Goal: Information Seeking & Learning: Learn about a topic

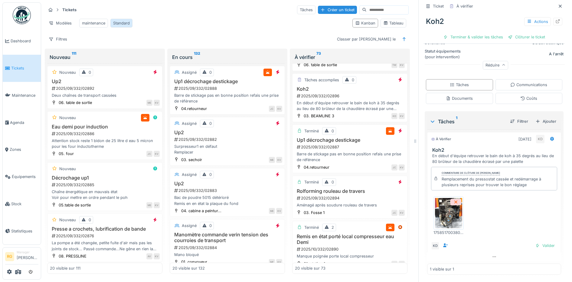
click at [128, 23] on div "Standard" at bounding box center [121, 23] width 17 height 6
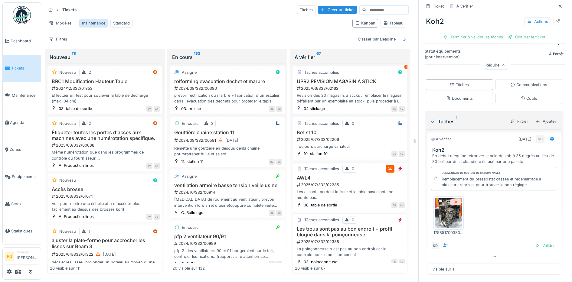
click at [100, 23] on div "maintenance" at bounding box center [93, 23] width 23 height 6
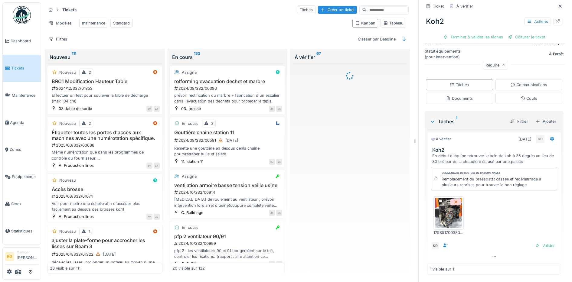
click at [18, 65] on span "Tickets" at bounding box center [24, 68] width 27 height 6
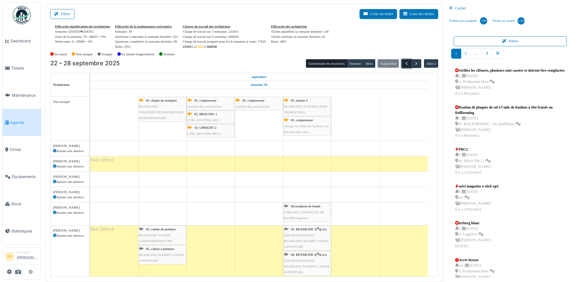
click at [404, 62] on span "button" at bounding box center [406, 63] width 5 height 5
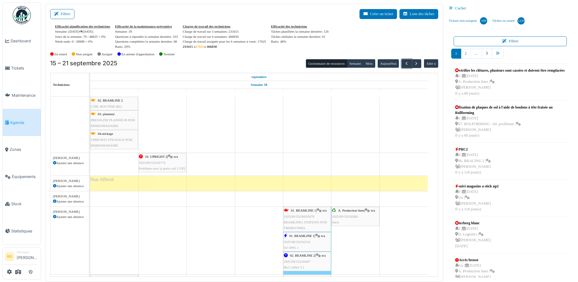
scroll to position [302, 0]
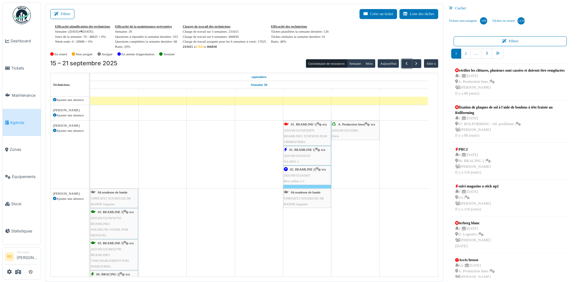
click at [305, 153] on div "01. BEAMLINE 1 | n/a 2025/08/332/02519 St3 AWL 1" at bounding box center [307, 156] width 47 height 18
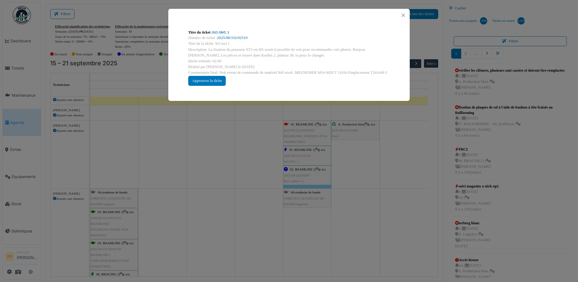
click at [233, 36] on link "2025/08/332/02519" at bounding box center [232, 38] width 30 height 4
drag, startPoint x: 403, startPoint y: 15, endPoint x: 399, endPoint y: 18, distance: 4.9
click at [403, 15] on button "Close" at bounding box center [403, 15] width 8 height 8
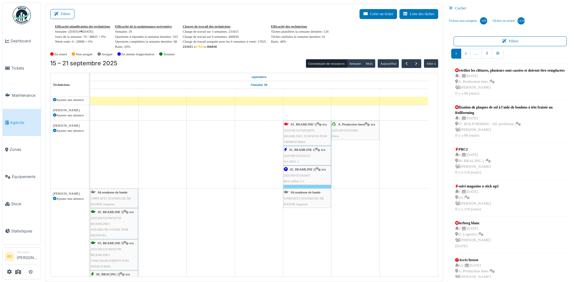
click at [300, 171] on div "02. BEAMLINE 2 | n/a 2025/09/332/02847 Be2 calibre 5.1" at bounding box center [307, 176] width 47 height 18
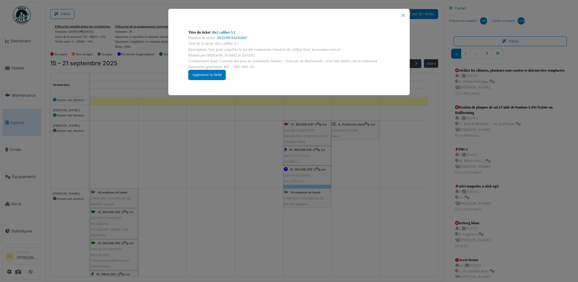
click at [232, 38] on link "2025/09/332/02847" at bounding box center [232, 38] width 30 height 4
click at [404, 15] on button "Close" at bounding box center [403, 15] width 8 height 8
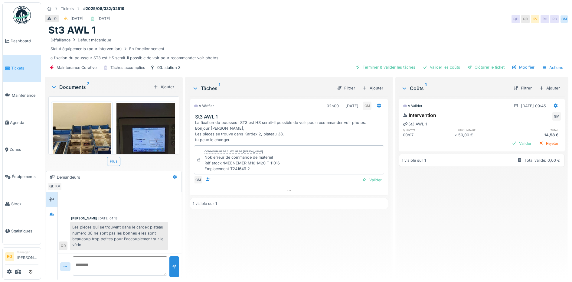
click at [114, 160] on div "Plus" at bounding box center [113, 161] width 13 height 9
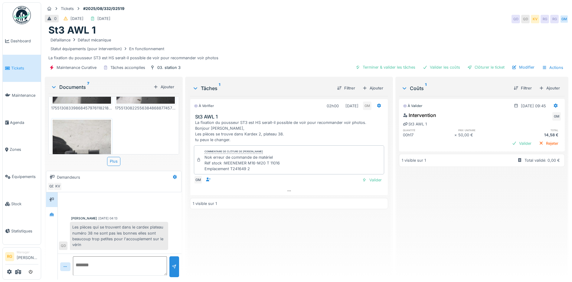
scroll to position [6, 0]
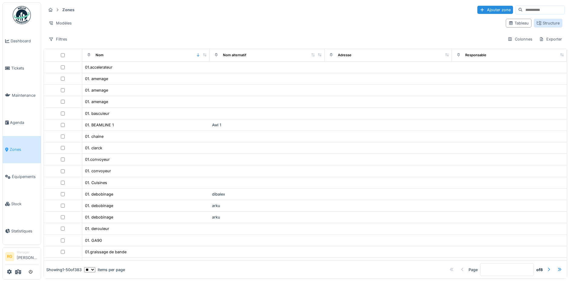
click at [541, 24] on div "Structure" at bounding box center [548, 23] width 23 height 6
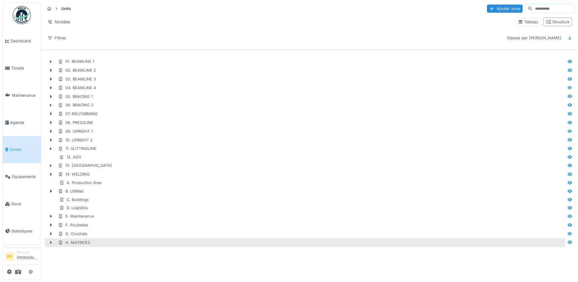
click at [51, 244] on icon at bounding box center [50, 243] width 5 height 4
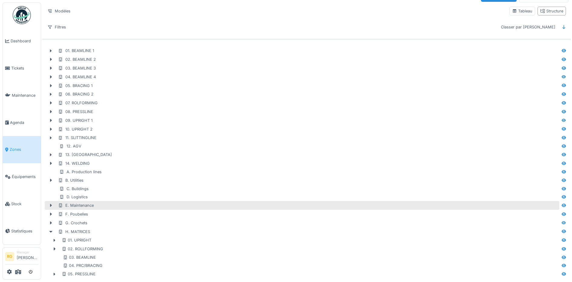
scroll to position [18, 0]
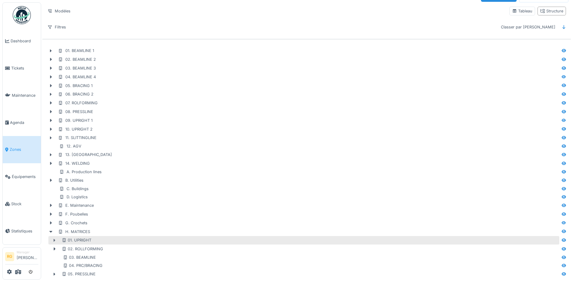
click at [55, 239] on icon at bounding box center [55, 240] width 2 height 3
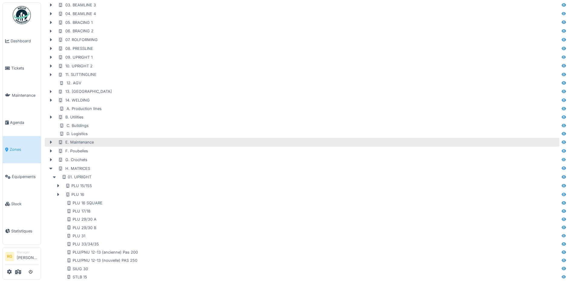
scroll to position [93, 0]
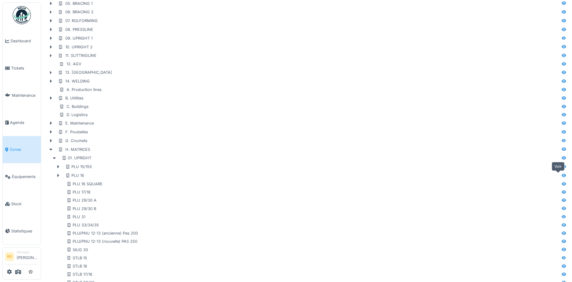
click at [561, 175] on icon at bounding box center [563, 176] width 5 height 4
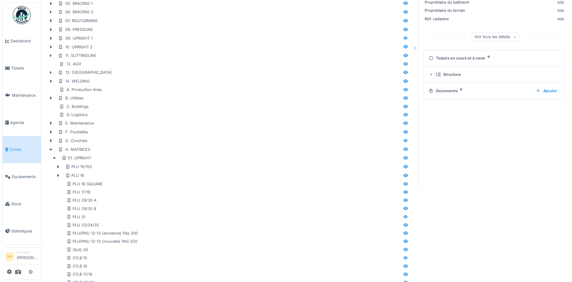
click at [439, 92] on div "Documents 0" at bounding box center [480, 91] width 103 height 6
click at [429, 75] on icon at bounding box center [431, 75] width 5 height 4
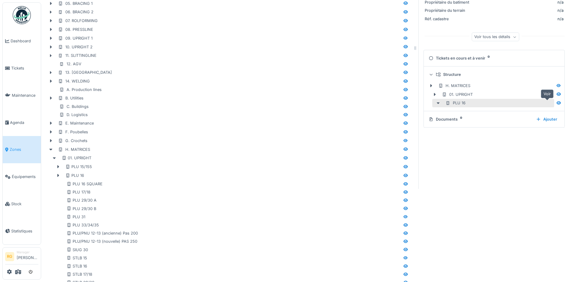
click at [556, 105] on icon at bounding box center [558, 103] width 5 height 4
click at [557, 103] on icon at bounding box center [559, 102] width 4 height 3
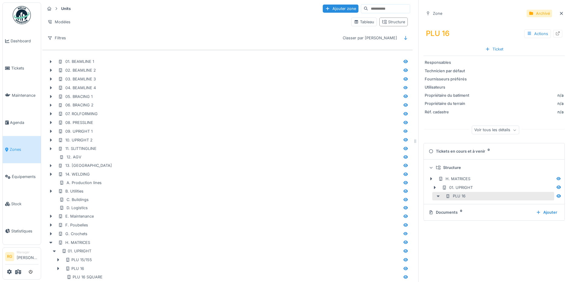
click at [437, 196] on icon at bounding box center [438, 197] width 3 height 2
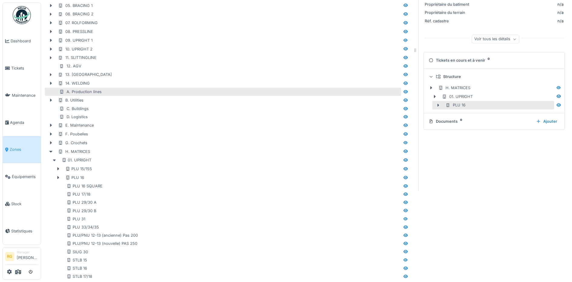
scroll to position [113, 0]
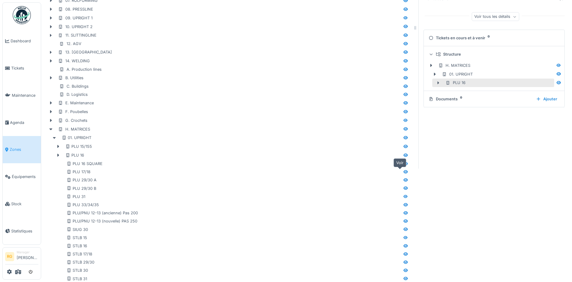
click at [403, 172] on icon at bounding box center [405, 171] width 4 height 3
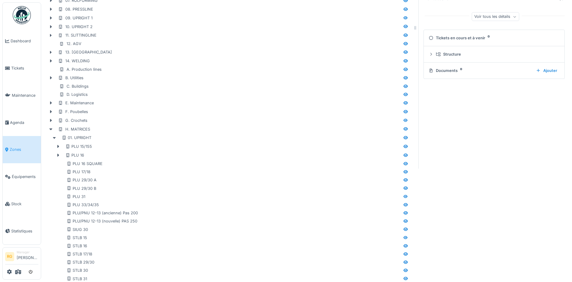
click at [440, 71] on div "Documents 0" at bounding box center [480, 71] width 103 height 6
click at [429, 52] on div at bounding box center [431, 54] width 5 height 6
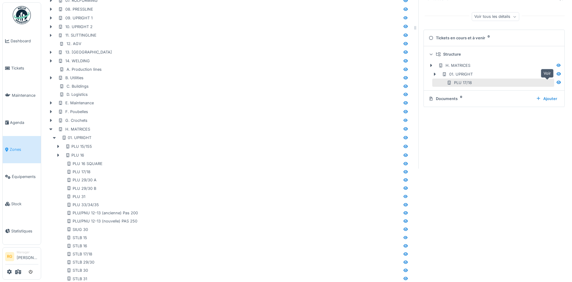
click at [556, 83] on icon at bounding box center [558, 82] width 5 height 4
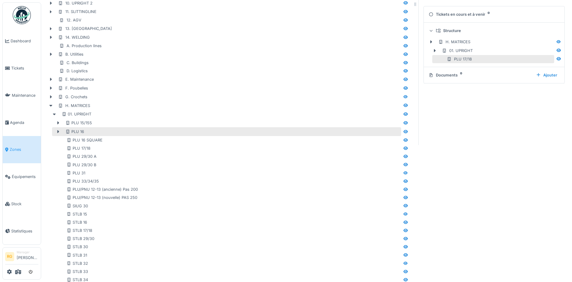
scroll to position [227, 0]
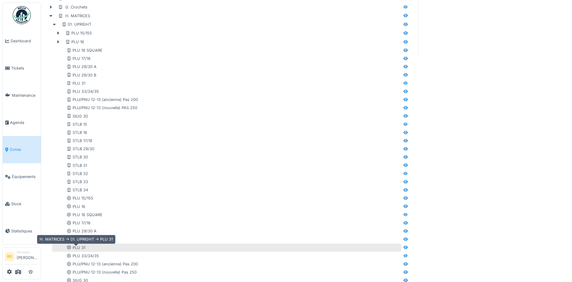
click at [78, 249] on div "PLU 31" at bounding box center [76, 248] width 19 height 6
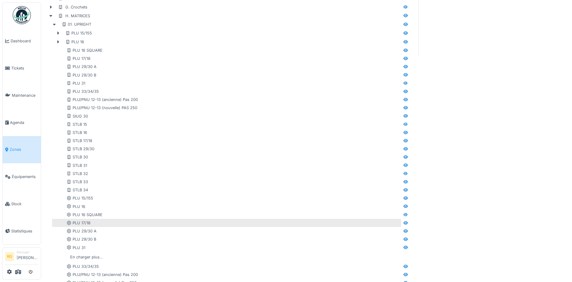
scroll to position [265, 0]
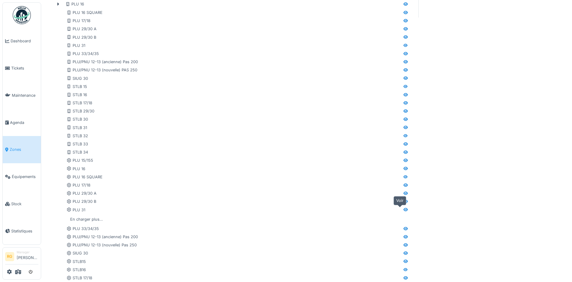
click at [403, 211] on icon at bounding box center [405, 209] width 4 height 3
click at [403, 202] on icon at bounding box center [405, 201] width 4 height 3
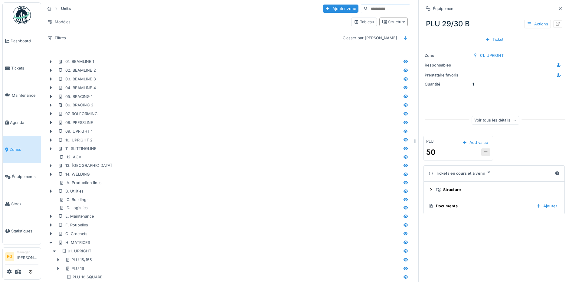
click at [438, 206] on div "Documents" at bounding box center [480, 206] width 103 height 6
click at [426, 208] on summary "Documents Ajouter" at bounding box center [494, 206] width 136 height 11
click at [429, 191] on icon at bounding box center [431, 190] width 5 height 4
click at [557, 219] on icon at bounding box center [559, 217] width 4 height 3
click at [19, 174] on span "Équipements" at bounding box center [25, 177] width 27 height 6
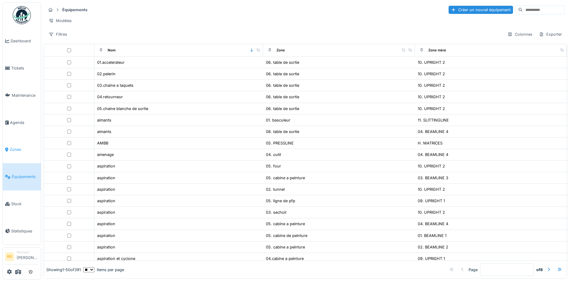
click at [14, 147] on span "Zones" at bounding box center [24, 150] width 29 height 6
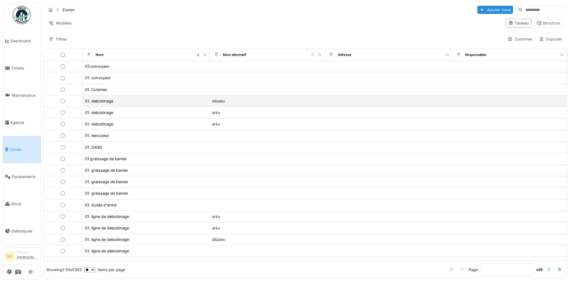
scroll to position [51, 0]
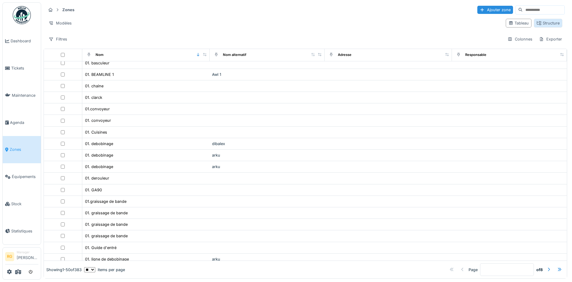
click at [537, 25] on div "Structure" at bounding box center [548, 23] width 23 height 6
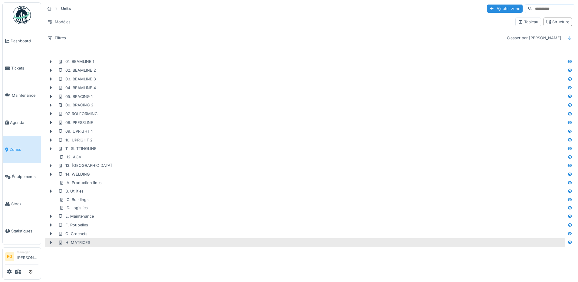
click at [50, 244] on icon at bounding box center [50, 243] width 5 height 4
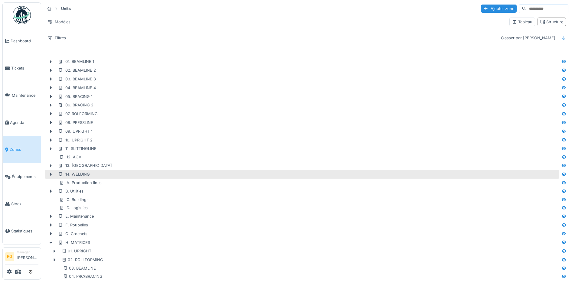
scroll to position [18, 0]
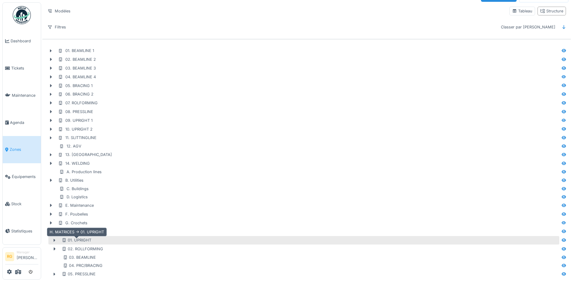
click at [77, 237] on div "01. UPRIGHT" at bounding box center [77, 240] width 30 height 6
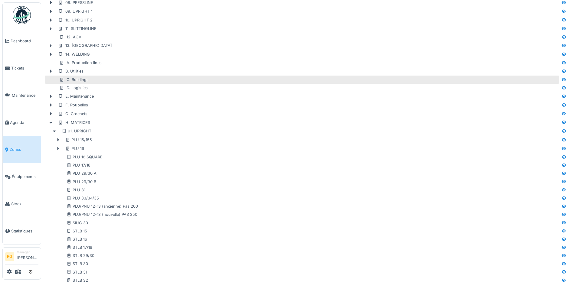
scroll to position [131, 0]
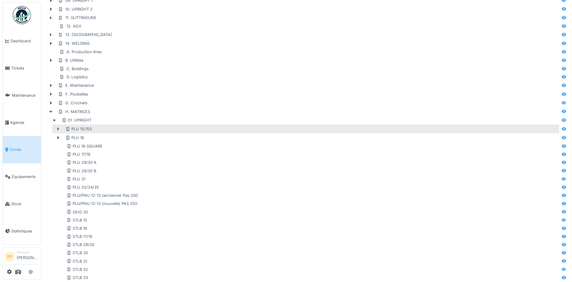
click at [57, 130] on icon at bounding box center [58, 129] width 2 height 3
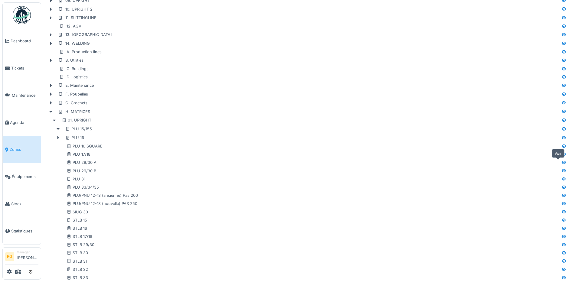
click at [562, 164] on icon at bounding box center [564, 162] width 4 height 3
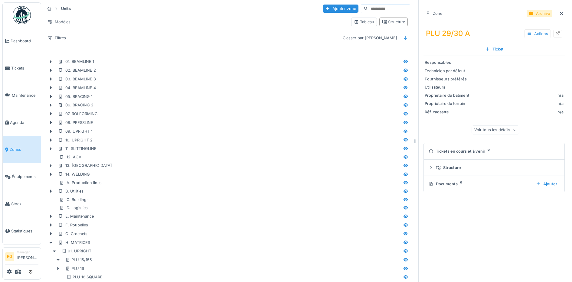
click at [527, 34] on icon at bounding box center [529, 33] width 5 height 4
click at [529, 46] on div "Modifier" at bounding box center [530, 47] width 32 height 9
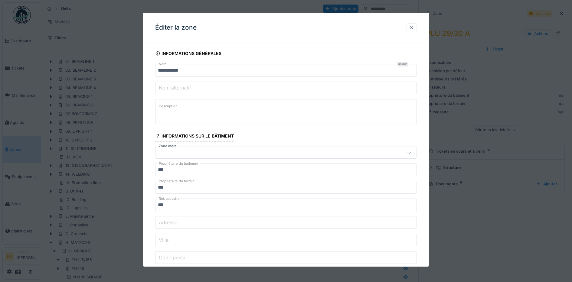
click at [414, 26] on div at bounding box center [411, 28] width 5 height 6
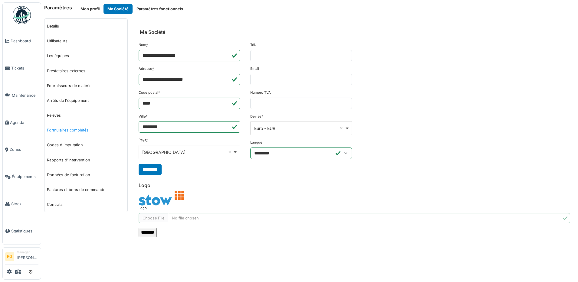
click at [72, 131] on link "Formulaires complétés" at bounding box center [85, 130] width 83 height 15
select select "***"
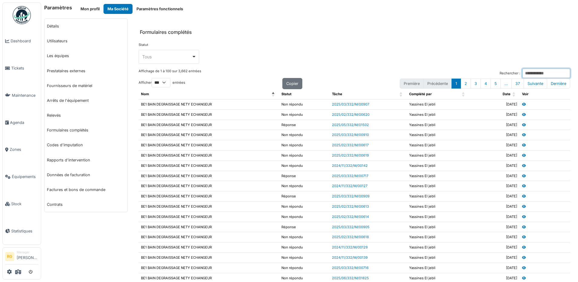
click at [526, 72] on input "Rechercher :" at bounding box center [546, 73] width 48 height 9
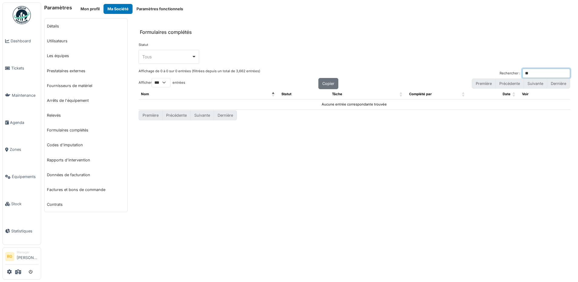
type input "*"
type input "******"
click at [154, 8] on button "Paramètres fonctionnels" at bounding box center [159, 9] width 54 height 10
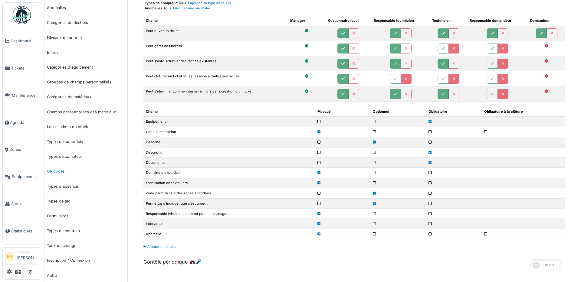
scroll to position [151, 0]
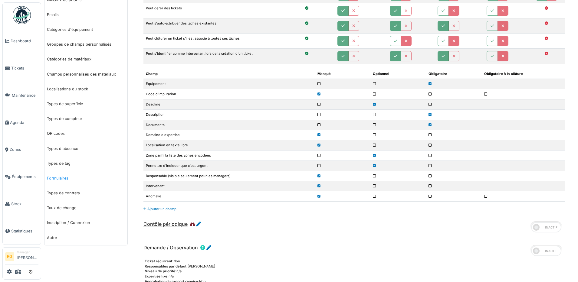
click at [60, 178] on link "Formulaires" at bounding box center [85, 178] width 83 height 15
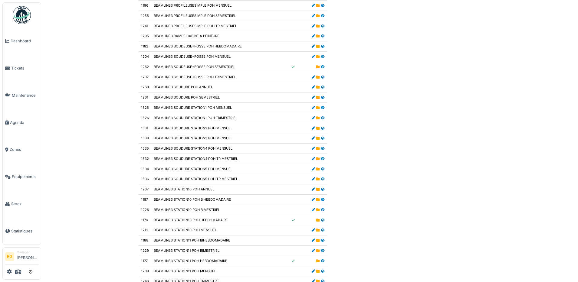
scroll to position [1680, 0]
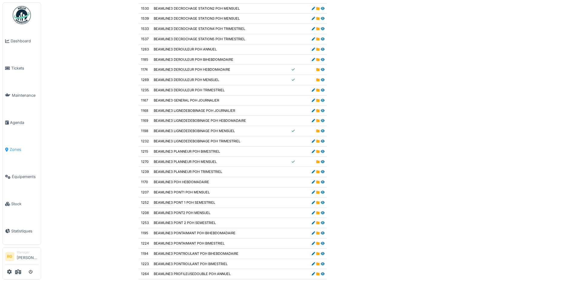
click at [15, 147] on span "Zones" at bounding box center [24, 150] width 29 height 6
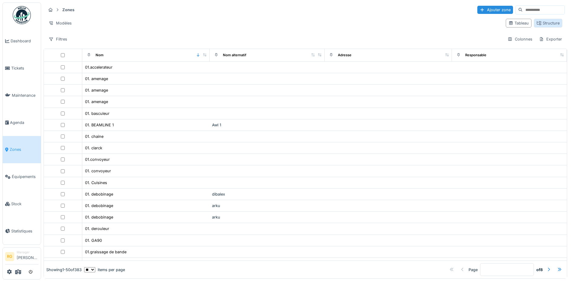
click at [542, 23] on div "Structure" at bounding box center [548, 23] width 23 height 6
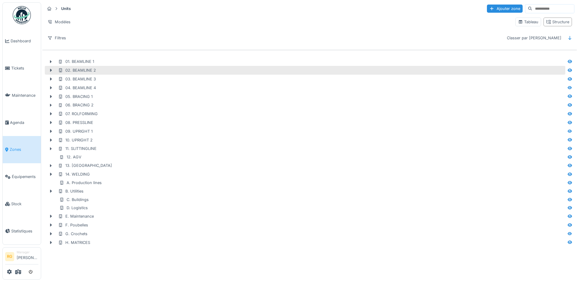
click at [71, 71] on div "02. BEAMLINE 2" at bounding box center [77, 70] width 38 height 6
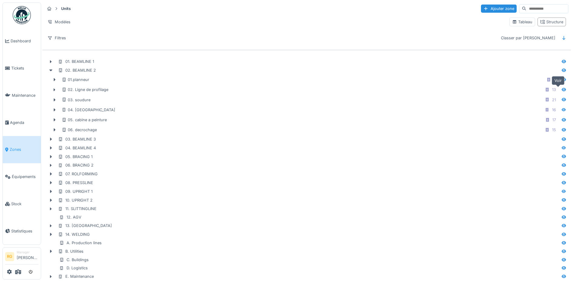
click at [562, 91] on icon at bounding box center [564, 89] width 4 height 3
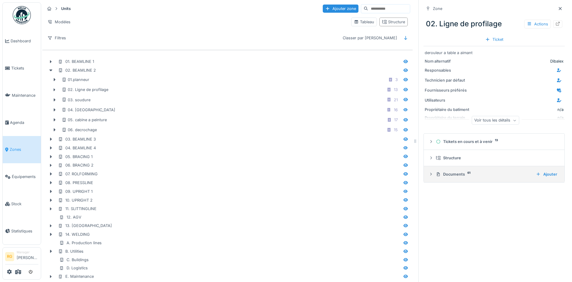
click at [429, 175] on icon at bounding box center [431, 174] width 5 height 4
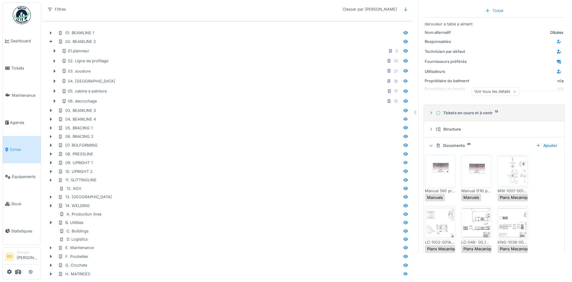
click at [429, 111] on icon at bounding box center [431, 113] width 5 height 4
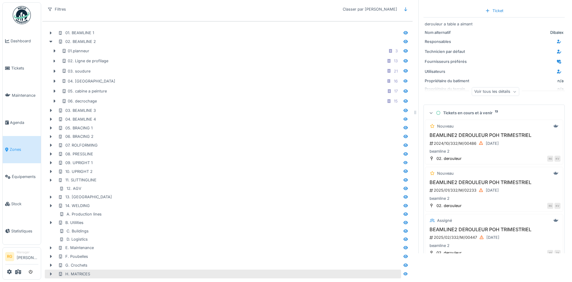
click at [52, 272] on icon at bounding box center [50, 274] width 5 height 4
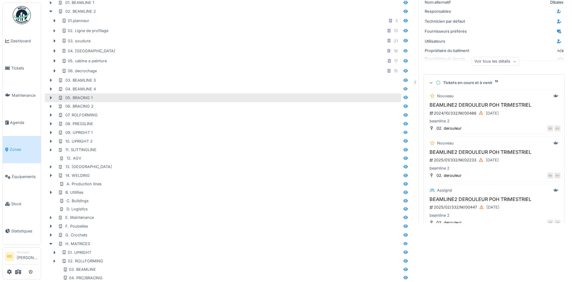
scroll to position [78, 0]
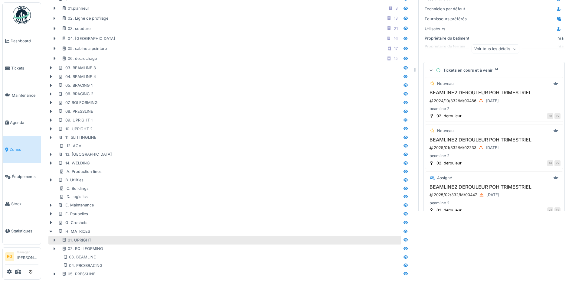
click at [56, 238] on icon at bounding box center [54, 240] width 5 height 4
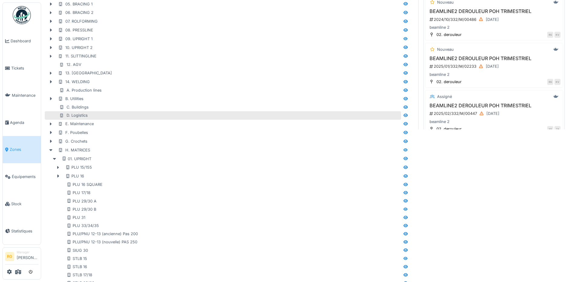
scroll to position [275, 0]
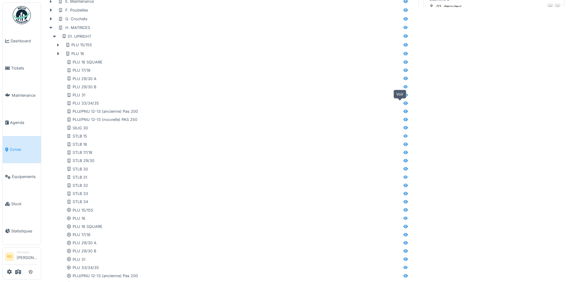
click at [403, 103] on icon at bounding box center [405, 103] width 4 height 3
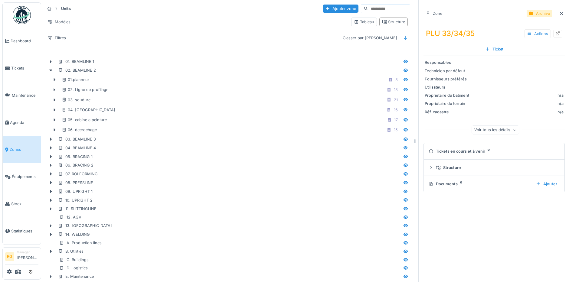
click at [524, 32] on div "Actions" at bounding box center [537, 33] width 27 height 9
click at [538, 55] on div "Désarchiver" at bounding box center [530, 55] width 32 height 9
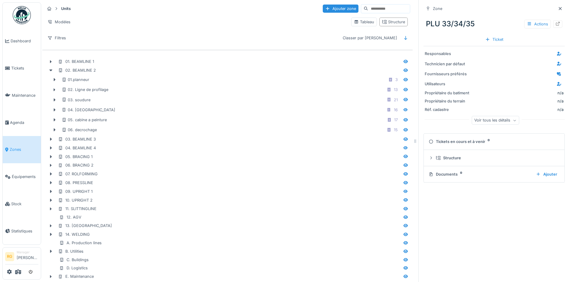
click at [432, 174] on div "Documents 0" at bounding box center [480, 174] width 103 height 6
click at [429, 142] on icon at bounding box center [431, 142] width 5 height 4
click at [459, 144] on div "Tickets en cours et à venir 0" at bounding box center [493, 142] width 129 height 6
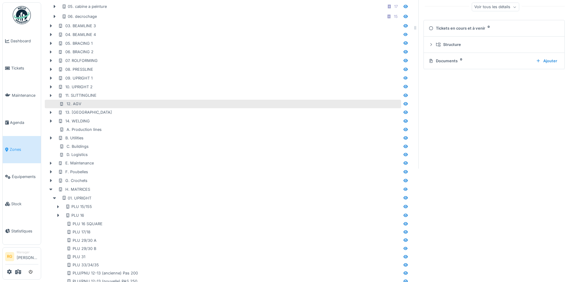
scroll to position [151, 0]
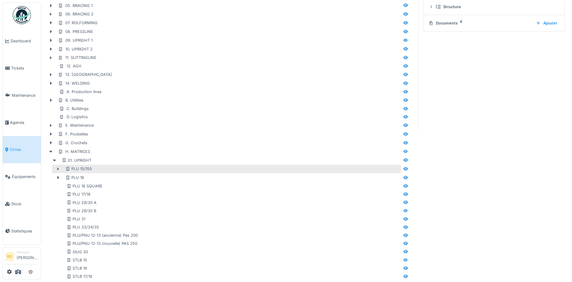
click at [57, 172] on div at bounding box center [58, 169] width 10 height 6
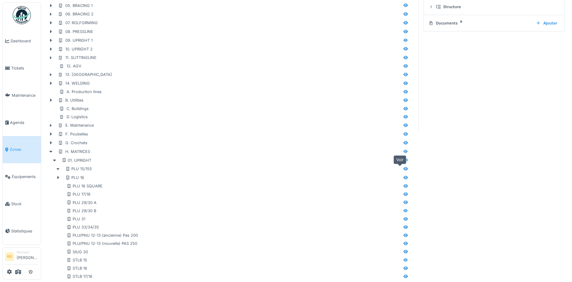
click at [403, 169] on icon at bounding box center [405, 168] width 4 height 3
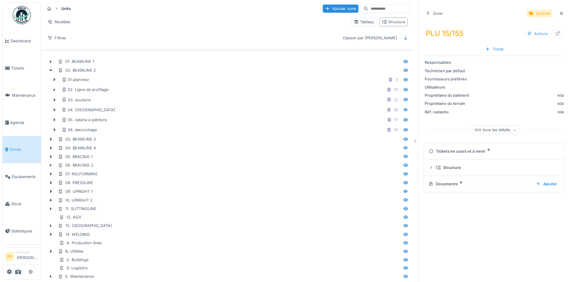
click at [524, 33] on div "Actions" at bounding box center [537, 33] width 27 height 9
click at [535, 56] on div "Désarchiver" at bounding box center [530, 55] width 32 height 9
click at [524, 34] on div "Actions" at bounding box center [537, 33] width 27 height 9
click at [529, 56] on div "Désarchiver" at bounding box center [530, 55] width 32 height 9
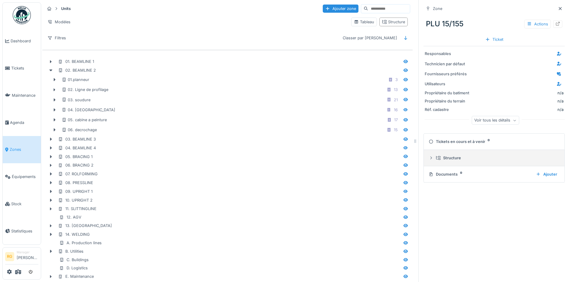
click at [429, 157] on icon at bounding box center [431, 158] width 5 height 4
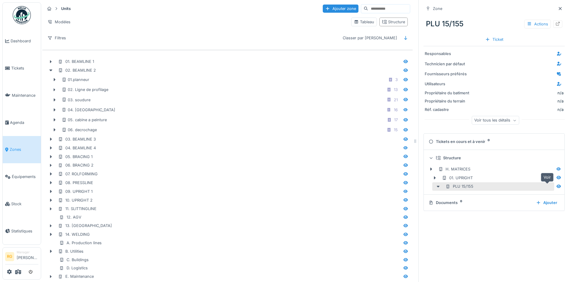
click at [556, 188] on icon at bounding box center [558, 186] width 5 height 4
click at [556, 186] on icon at bounding box center [558, 186] width 5 height 4
click at [557, 178] on icon at bounding box center [559, 177] width 4 height 3
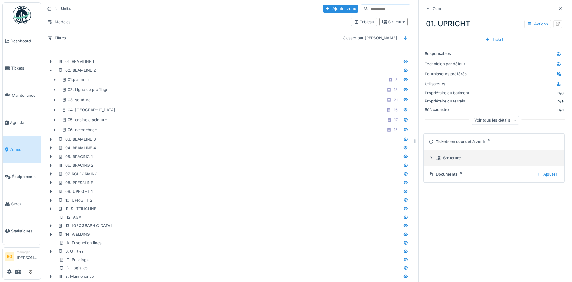
click at [430, 159] on icon at bounding box center [431, 158] width 2 height 3
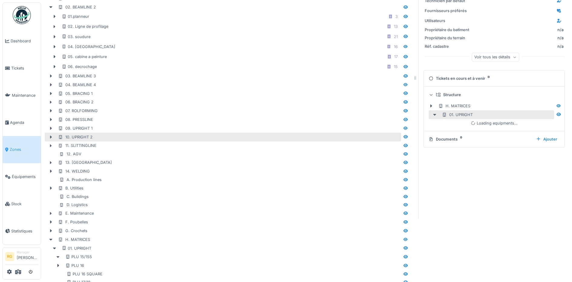
scroll to position [113, 0]
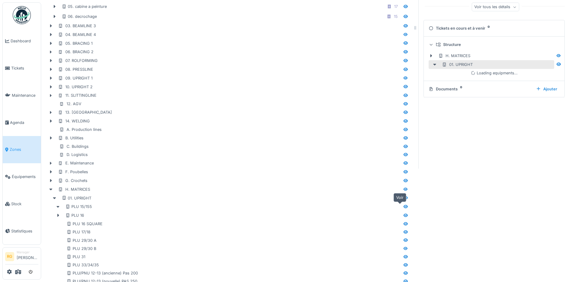
click at [403, 208] on icon at bounding box center [405, 207] width 5 height 4
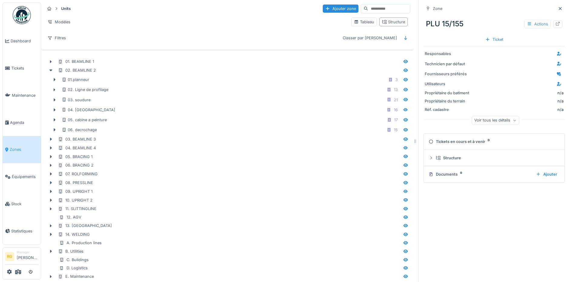
click at [524, 22] on div "Actions" at bounding box center [537, 24] width 27 height 9
click at [530, 38] on div "Modifier" at bounding box center [534, 37] width 41 height 9
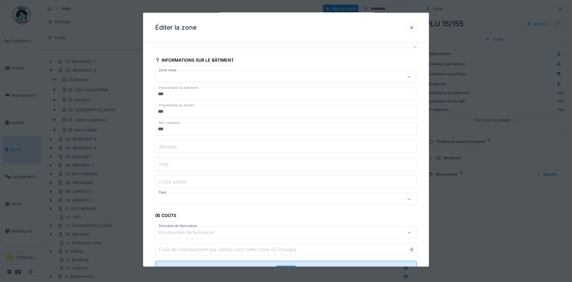
scroll to position [100, 0]
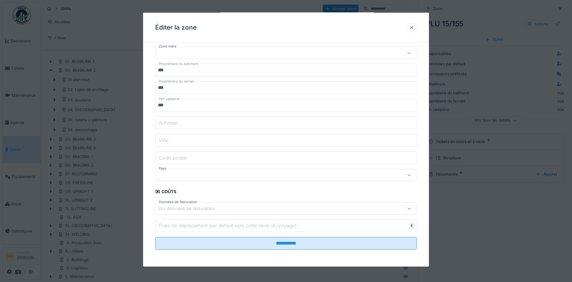
click at [414, 27] on div at bounding box center [411, 28] width 5 height 6
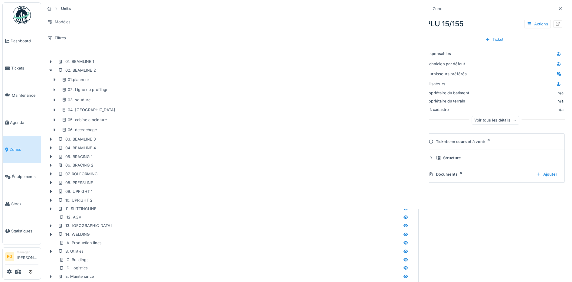
scroll to position [0, 0]
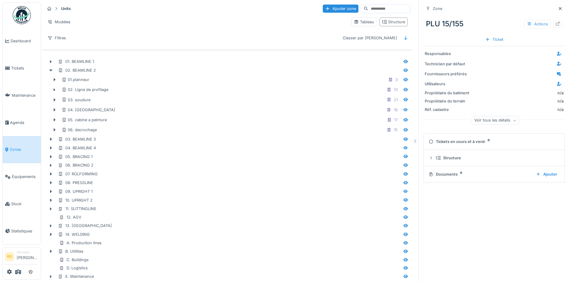
click at [524, 22] on div "Actions" at bounding box center [537, 24] width 27 height 9
click at [534, 47] on div "Ajouter au plan" at bounding box center [534, 46] width 41 height 9
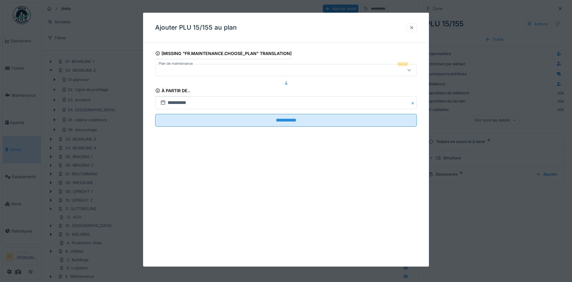
click at [414, 27] on div at bounding box center [411, 28] width 5 height 6
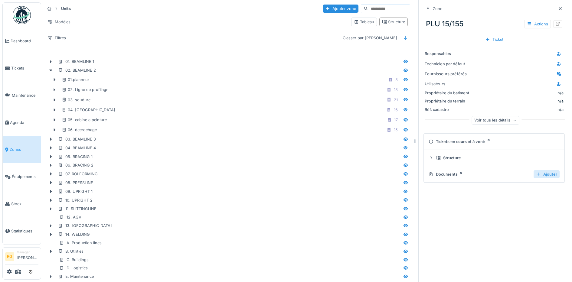
click at [534, 175] on div "Ajouter" at bounding box center [547, 174] width 26 height 8
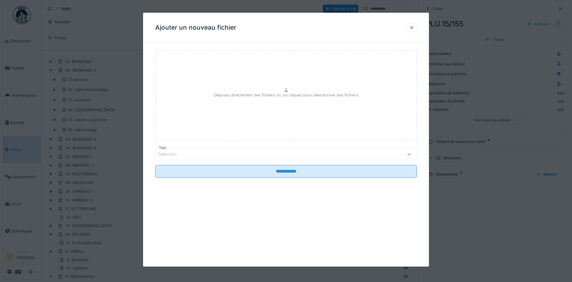
click at [413, 27] on div at bounding box center [411, 28] width 5 height 6
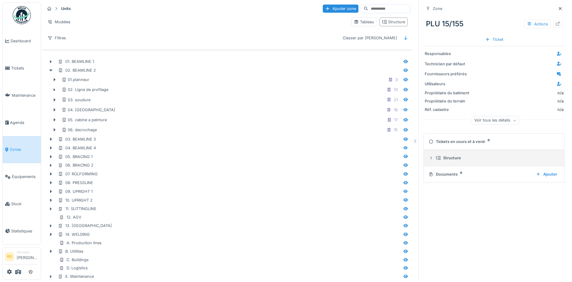
click at [429, 158] on icon at bounding box center [431, 158] width 5 height 4
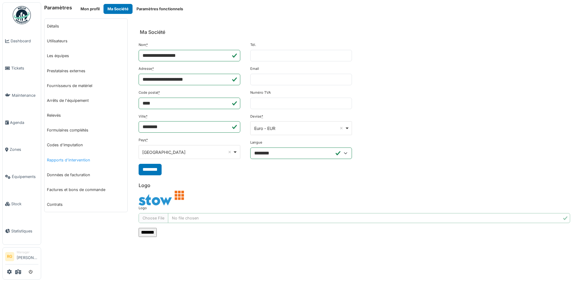
click at [59, 161] on link "Rapports d'intervention" at bounding box center [85, 160] width 83 height 15
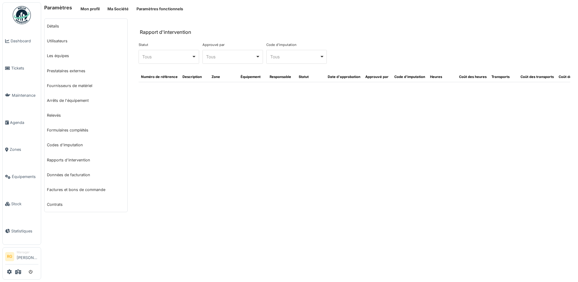
select select "***"
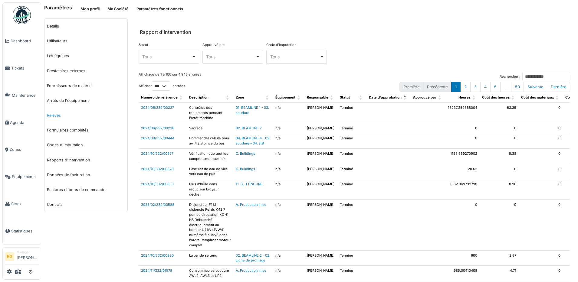
click at [55, 116] on link "Relevés" at bounding box center [85, 115] width 83 height 15
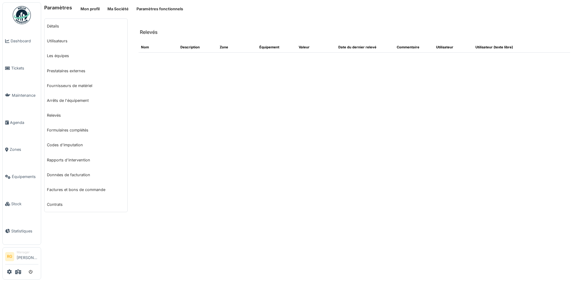
select select "***"
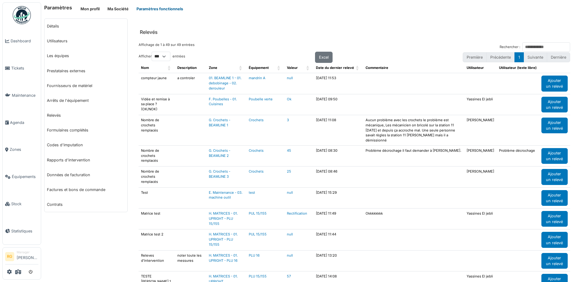
click at [158, 8] on button "Paramètres fonctionnels" at bounding box center [159, 9] width 54 height 10
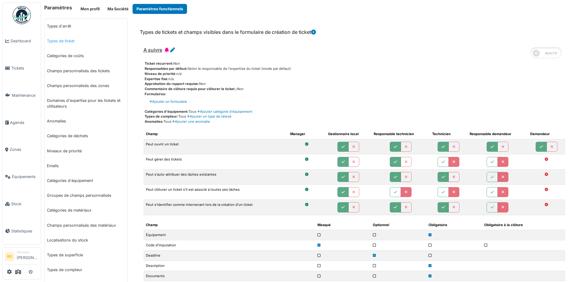
click at [67, 43] on link "Types de ticket" at bounding box center [85, 41] width 83 height 15
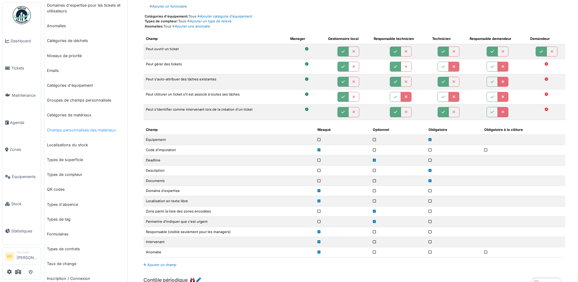
scroll to position [113, 0]
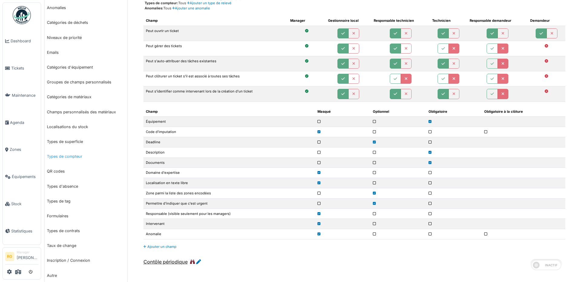
click at [72, 157] on link "Types de compteur" at bounding box center [85, 156] width 83 height 15
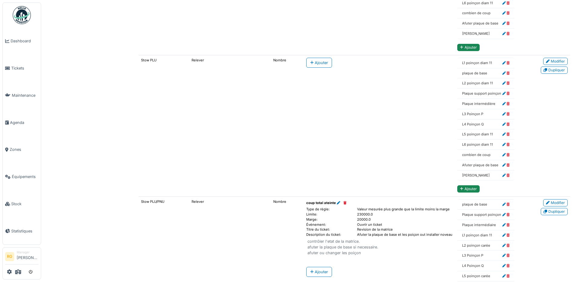
scroll to position [529, 0]
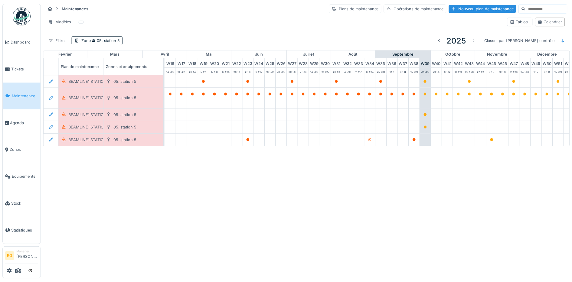
scroll to position [0, 205]
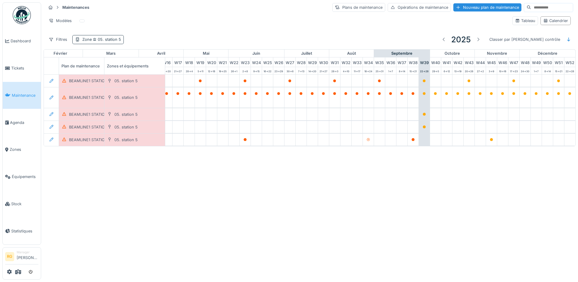
click at [118, 38] on span "05. station 5" at bounding box center [106, 39] width 29 height 5
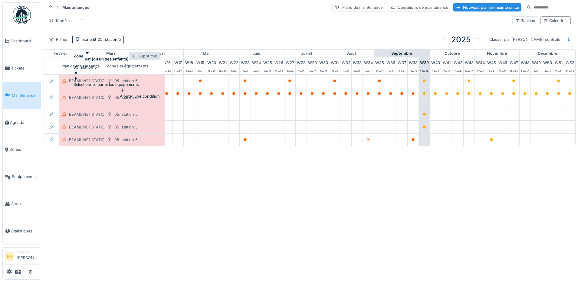
click at [136, 56] on div at bounding box center [133, 56] width 5 height 6
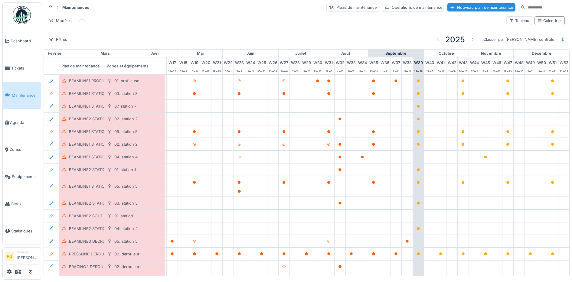
click at [525, 6] on input at bounding box center [546, 7] width 42 height 8
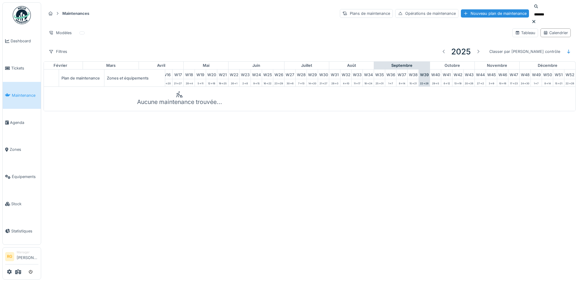
type input "*******"
click at [536, 20] on icon at bounding box center [533, 22] width 5 height 4
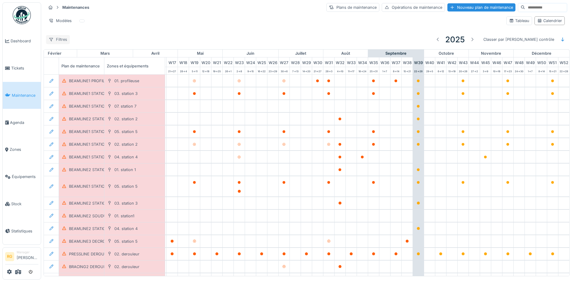
click at [65, 43] on div "Filtres" at bounding box center [58, 39] width 24 height 9
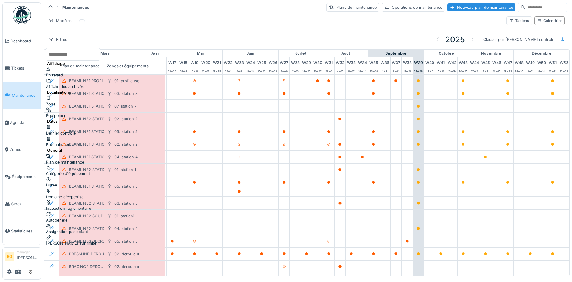
click at [66, 97] on div "Zone" at bounding box center [73, 101] width 54 height 11
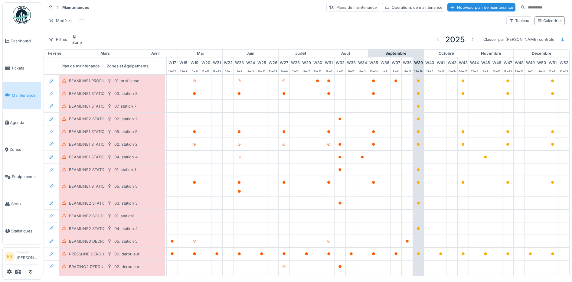
click at [82, 40] on div "Zone" at bounding box center [76, 43] width 9 height 6
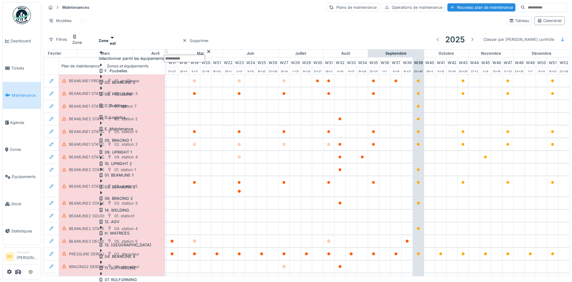
scroll to position [2, 0]
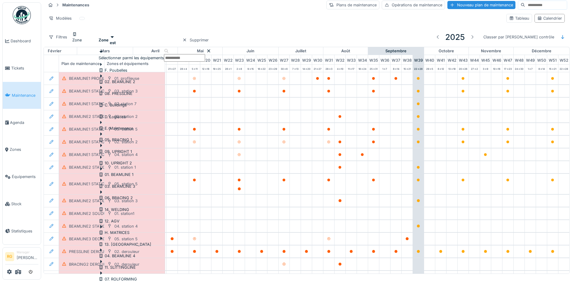
click at [103, 225] on icon at bounding box center [101, 227] width 5 height 4
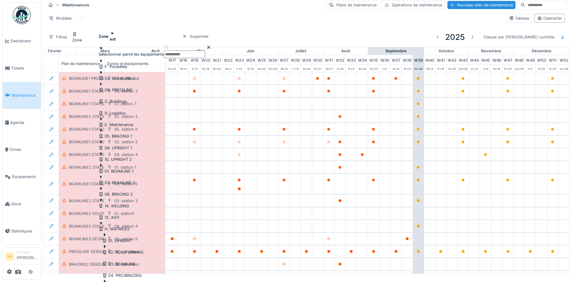
click at [107, 233] on icon at bounding box center [104, 235] width 5 height 4
click at [122, 261] on div at bounding box center [115, 261] width 19 height 0
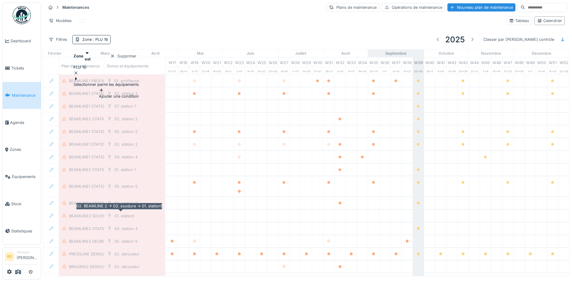
scroll to position [0, 0]
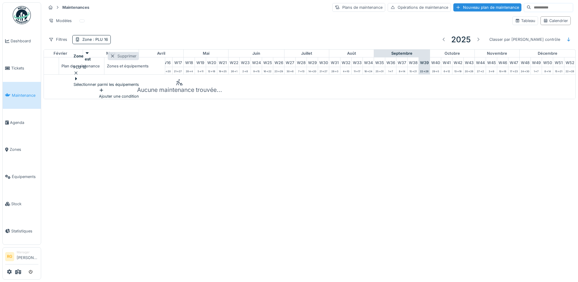
click at [115, 57] on div at bounding box center [112, 56] width 5 height 6
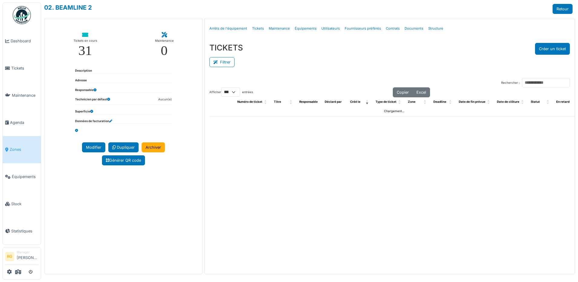
select select "***"
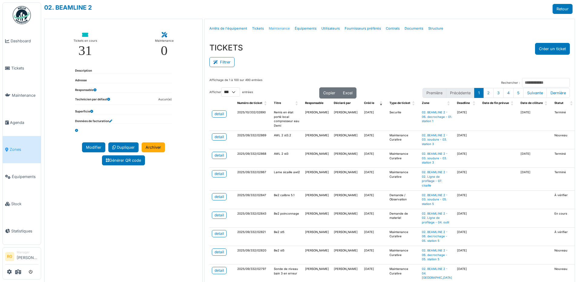
click at [273, 28] on link "Maintenance" at bounding box center [279, 28] width 26 height 14
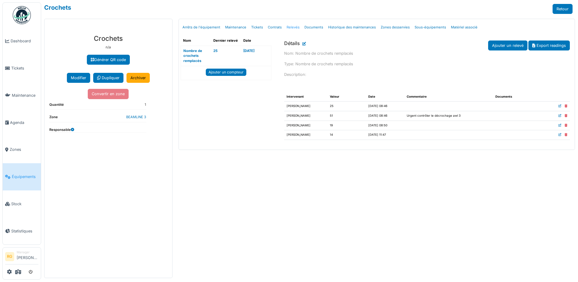
click at [291, 28] on link "Relevés" at bounding box center [293, 27] width 18 height 14
click at [131, 116] on link "BEAMLINE 3" at bounding box center [136, 117] width 20 height 4
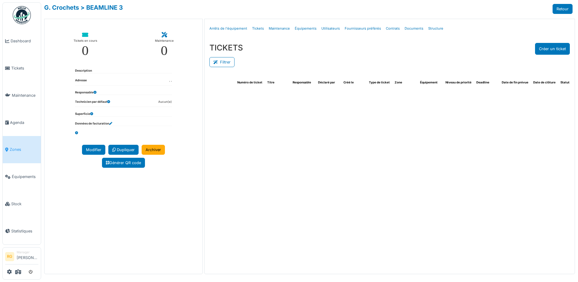
select select "***"
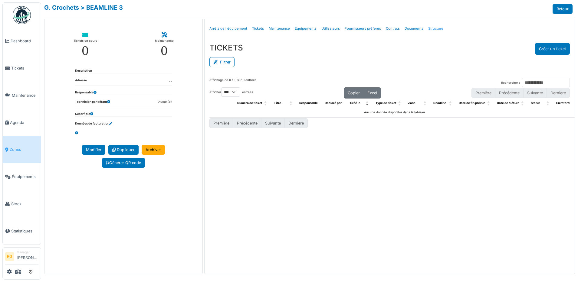
click at [428, 30] on link "Structure" at bounding box center [436, 28] width 20 height 14
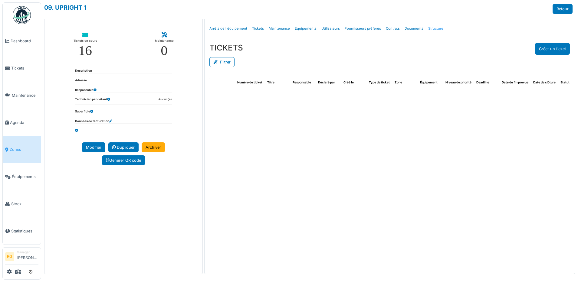
select select "***"
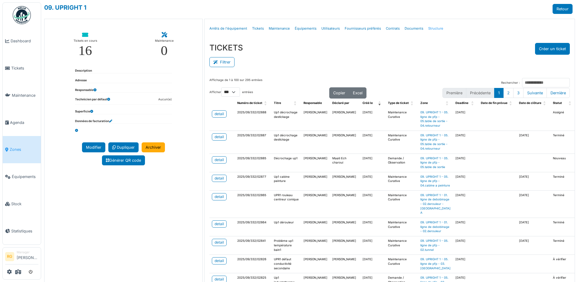
click at [429, 28] on link "Structure" at bounding box center [436, 28] width 20 height 14
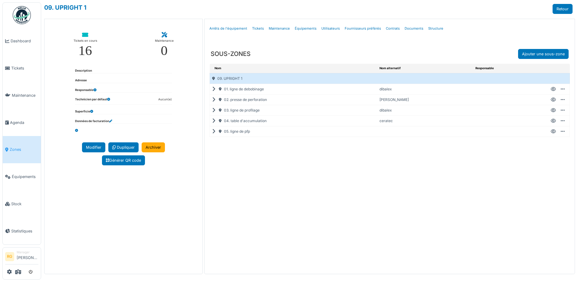
click at [17, 147] on span "Zones" at bounding box center [24, 150] width 29 height 6
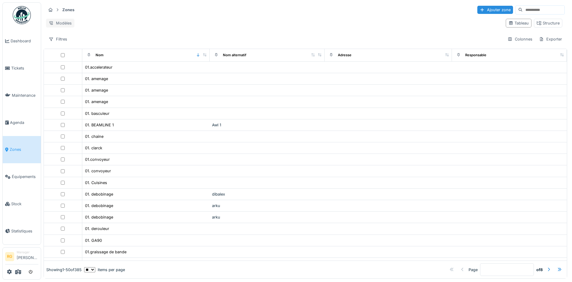
click at [64, 21] on div "Modèles" at bounding box center [60, 23] width 28 height 9
click at [67, 44] on div "Remplacer le modèle" at bounding box center [72, 43] width 51 height 9
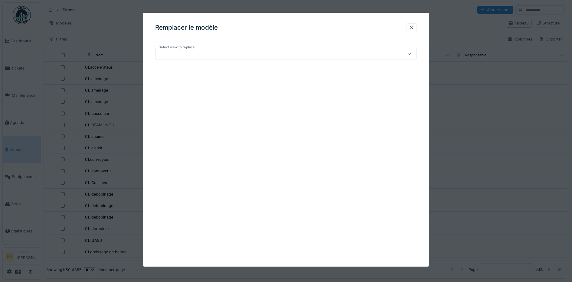
click at [412, 55] on icon at bounding box center [409, 54] width 5 height 4
drag, startPoint x: 412, startPoint y: 54, endPoint x: 413, endPoint y: 50, distance: 4.3
click at [412, 53] on icon at bounding box center [409, 54] width 5 height 4
click at [414, 25] on div at bounding box center [411, 28] width 5 height 6
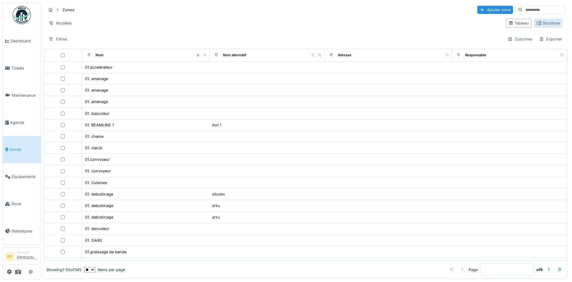
click at [543, 25] on div "Structure" at bounding box center [548, 23] width 23 height 6
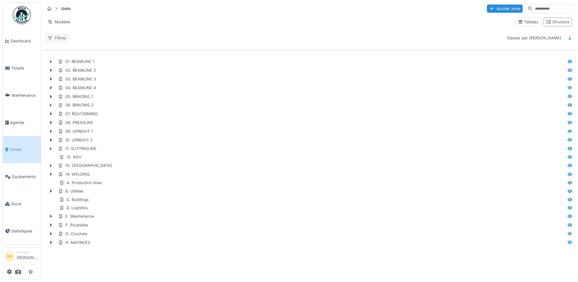
click at [59, 40] on div "Filtres" at bounding box center [57, 38] width 24 height 9
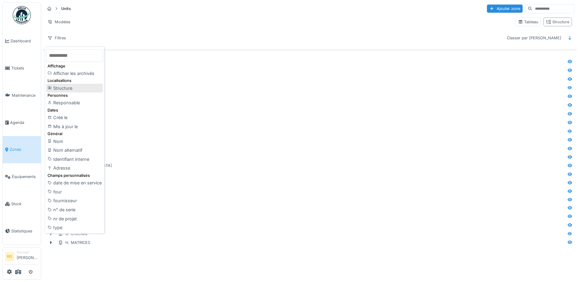
click at [64, 88] on div "Structure" at bounding box center [74, 88] width 57 height 9
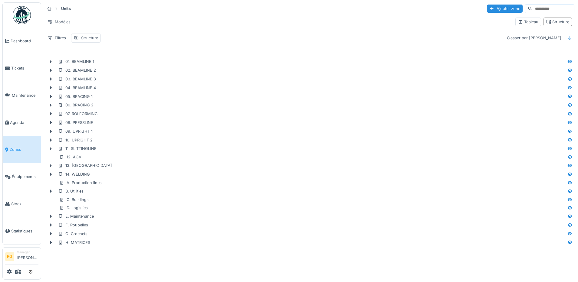
click at [92, 39] on div "Structure" at bounding box center [89, 38] width 17 height 6
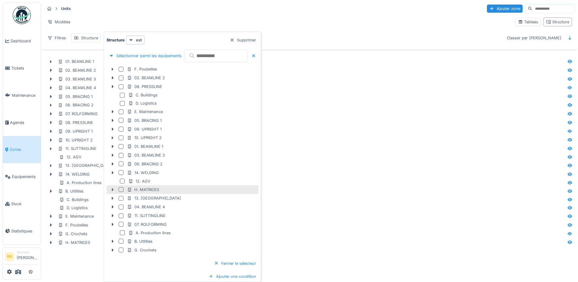
click at [113, 191] on icon at bounding box center [113, 189] width 2 height 3
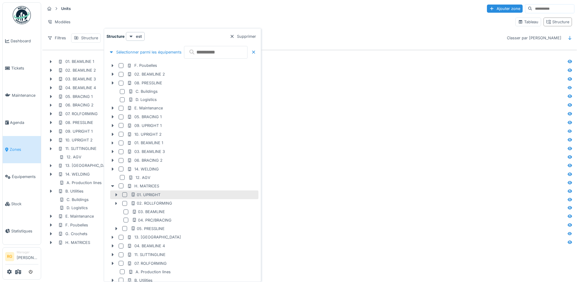
click at [116, 195] on icon at bounding box center [117, 194] width 2 height 3
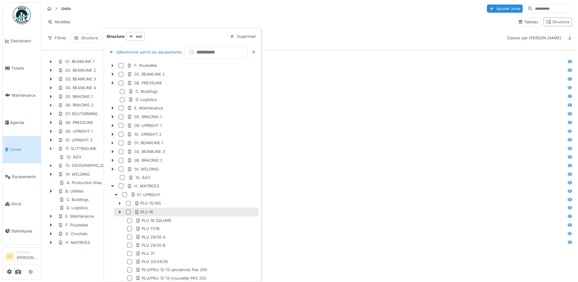
click at [128, 213] on div at bounding box center [128, 212] width 5 height 5
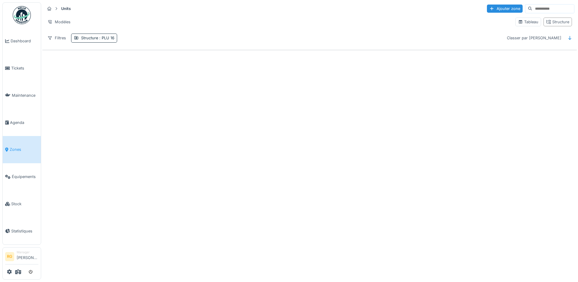
click at [201, 18] on div "Modèles" at bounding box center [277, 22] width 465 height 9
click at [60, 21] on div "Modèles" at bounding box center [59, 22] width 28 height 9
click at [94, 40] on div "Structure : PLU 16" at bounding box center [97, 38] width 33 height 6
click at [127, 54] on div at bounding box center [124, 55] width 5 height 6
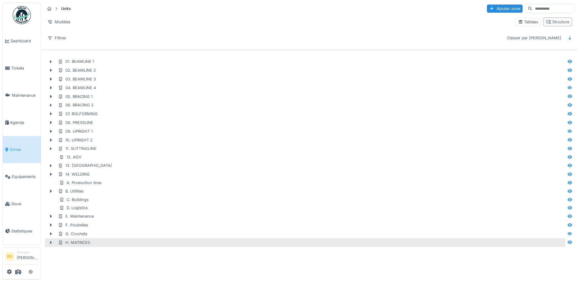
click at [49, 244] on icon at bounding box center [50, 243] width 5 height 4
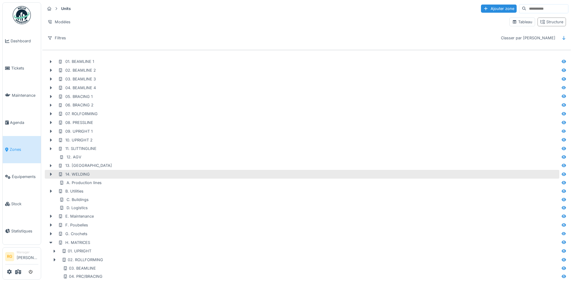
scroll to position [18, 0]
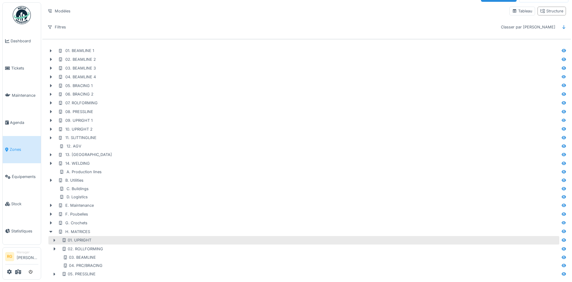
click at [54, 239] on icon at bounding box center [55, 240] width 2 height 3
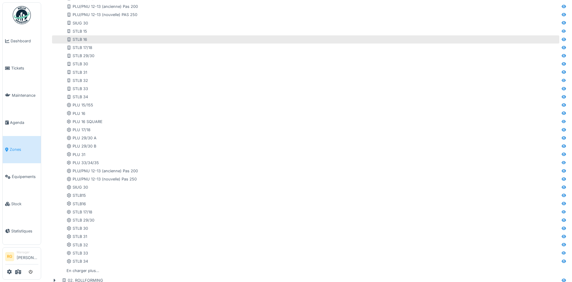
scroll to position [358, 0]
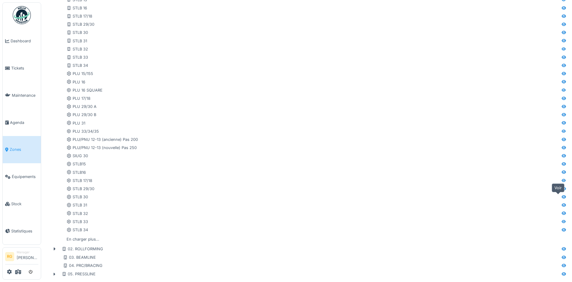
click at [561, 195] on icon at bounding box center [563, 197] width 5 height 4
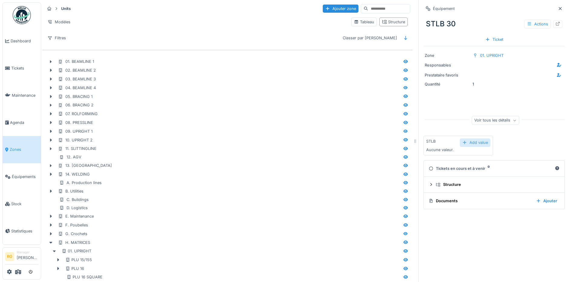
click at [465, 143] on div "Add value" at bounding box center [475, 143] width 31 height 8
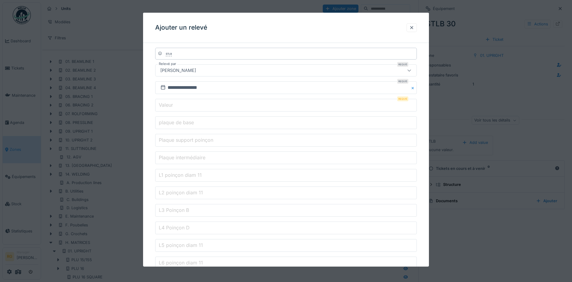
click at [298, 106] on input "Valeur" at bounding box center [286, 105] width 262 height 13
click at [414, 27] on div at bounding box center [411, 28] width 5 height 6
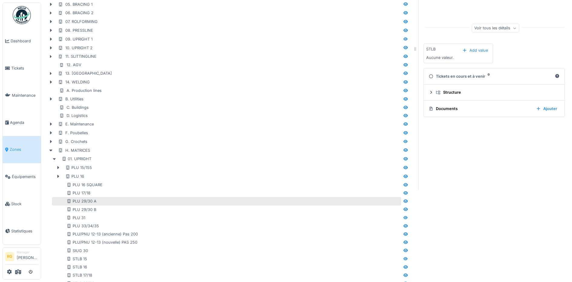
scroll to position [113, 0]
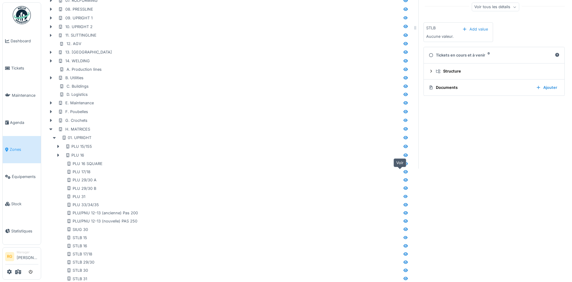
click at [403, 173] on icon at bounding box center [405, 171] width 4 height 3
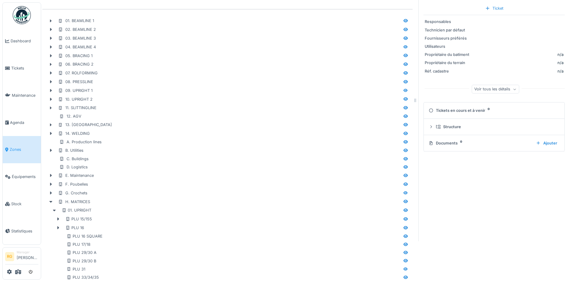
scroll to position [38, 0]
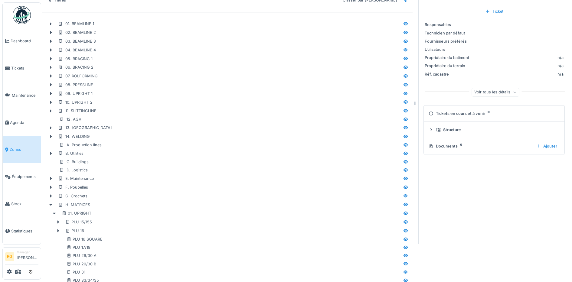
click at [511, 94] on div "Voir tous les détails" at bounding box center [495, 92] width 52 height 9
click at [502, 82] on icon at bounding box center [504, 82] width 4 height 3
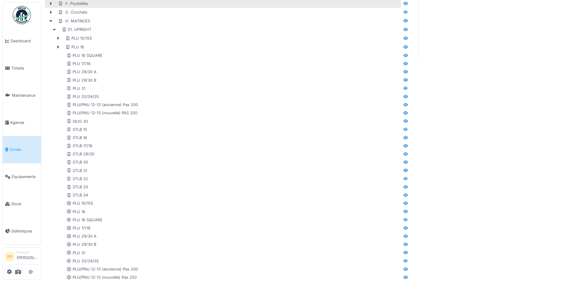
scroll to position [227, 0]
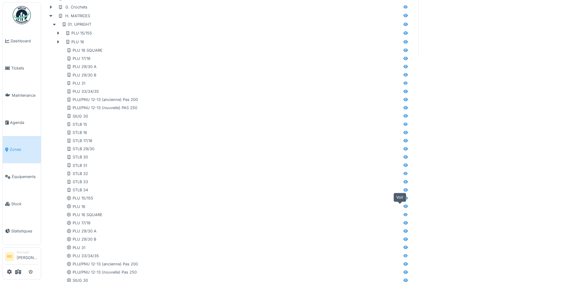
click at [403, 207] on icon at bounding box center [405, 206] width 4 height 3
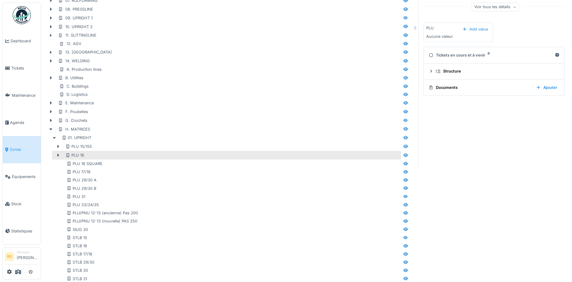
scroll to position [151, 0]
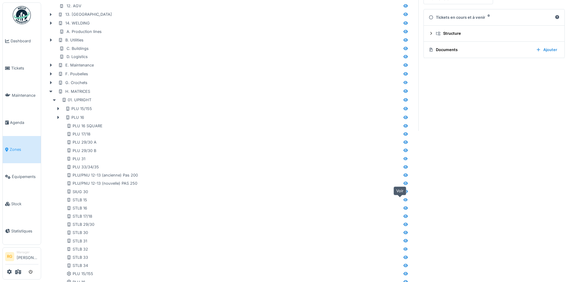
click at [403, 201] on icon at bounding box center [405, 199] width 4 height 3
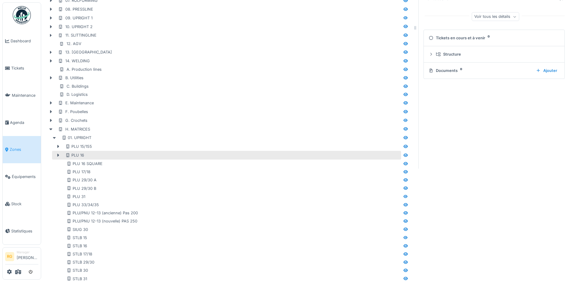
scroll to position [151, 0]
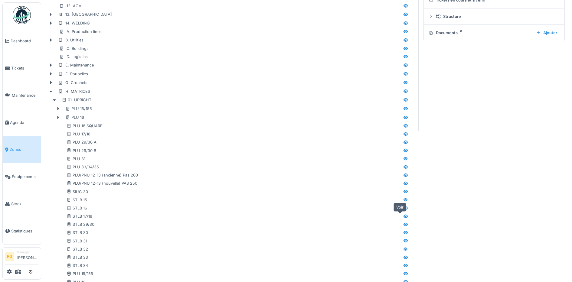
click at [403, 218] on icon at bounding box center [405, 216] width 4 height 3
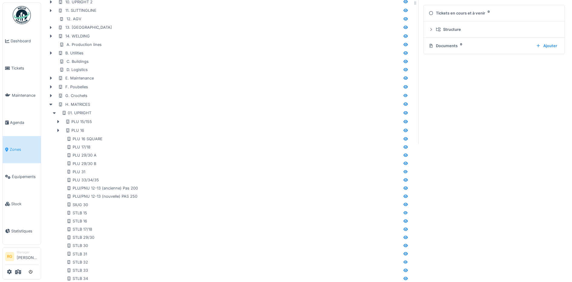
scroll to position [151, 0]
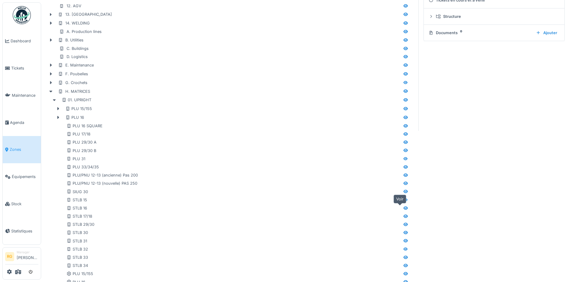
click at [403, 208] on icon at bounding box center [405, 208] width 5 height 4
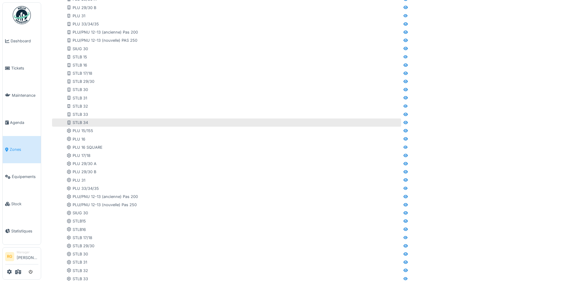
scroll to position [302, 0]
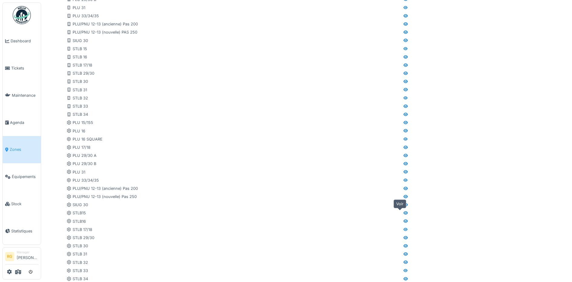
click at [403, 214] on icon at bounding box center [405, 212] width 4 height 3
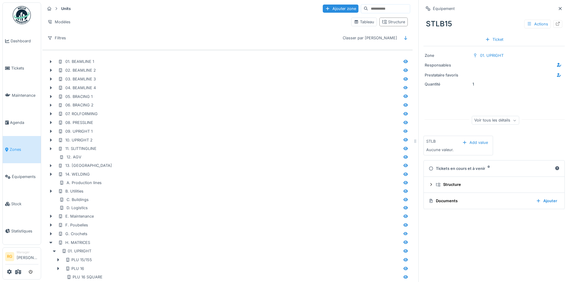
click at [462, 151] on div "Aucune valeur." at bounding box center [458, 150] width 64 height 6
click at [464, 144] on div "Add value" at bounding box center [475, 143] width 31 height 8
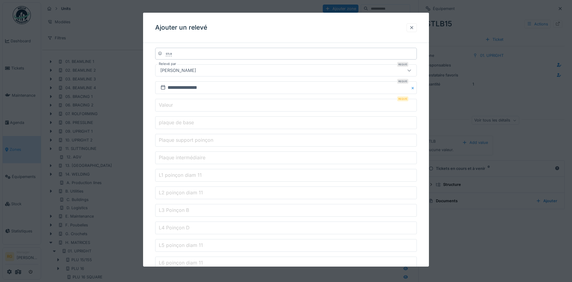
click at [414, 27] on div at bounding box center [411, 28] width 5 height 6
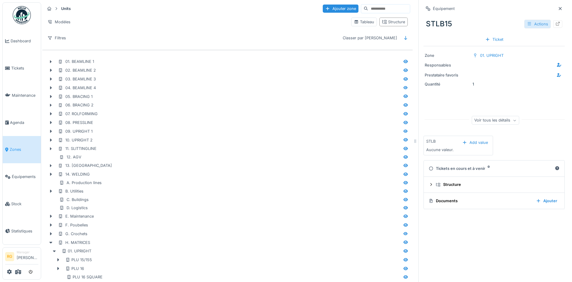
click at [527, 24] on icon at bounding box center [529, 24] width 5 height 4
click at [532, 92] on div "Zone 01. UPRIGHT Responsables Prestataire favoris Quantité 1 Voir tous les déta…" at bounding box center [493, 88] width 141 height 85
click at [527, 23] on div "Actions" at bounding box center [537, 24] width 27 height 9
click at [526, 66] on div "Compteur" at bounding box center [534, 64] width 41 height 9
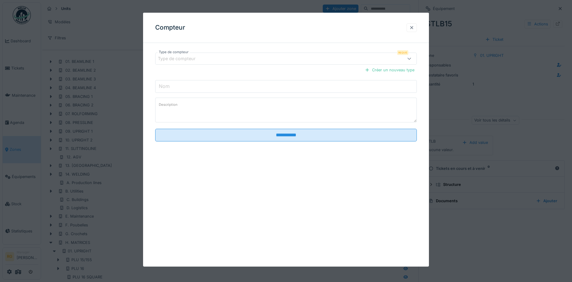
click at [414, 28] on div at bounding box center [411, 28] width 5 height 6
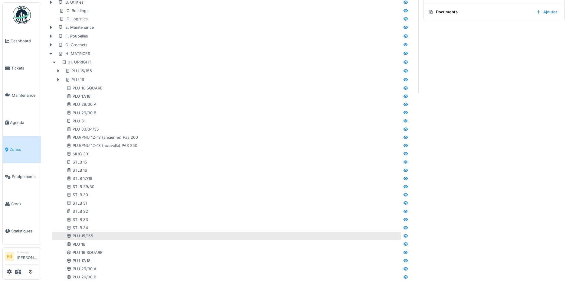
scroll to position [227, 0]
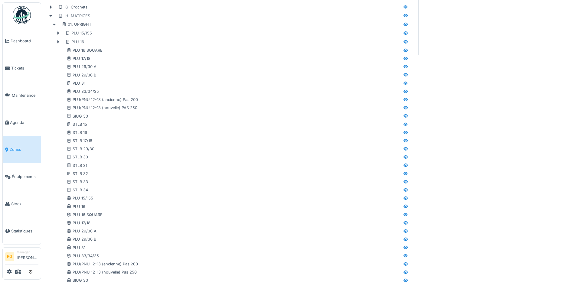
click at [404, 207] on div "01. BEAMLINE 1 02. BEAMLINE 2 03. BEAMLINE 3 04. BEAMLINE 4 05. BRACING 1 06. B…" at bounding box center [227, 117] width 370 height 578
click at [403, 206] on icon at bounding box center [405, 206] width 4 height 3
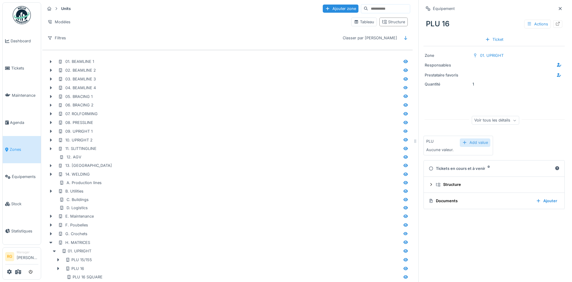
click at [466, 145] on div "Add value" at bounding box center [475, 143] width 31 height 8
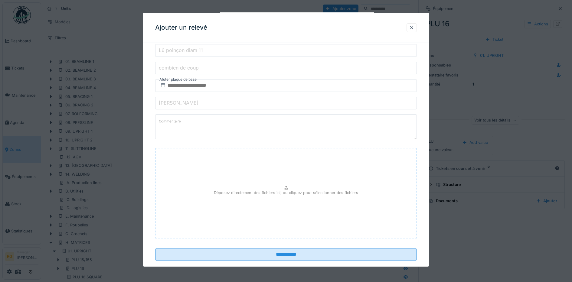
scroll to position [224, 0]
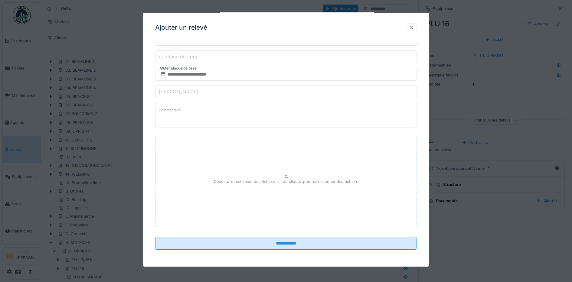
click at [414, 27] on div at bounding box center [411, 28] width 5 height 6
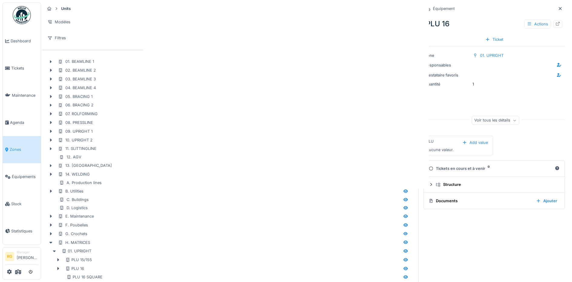
scroll to position [0, 0]
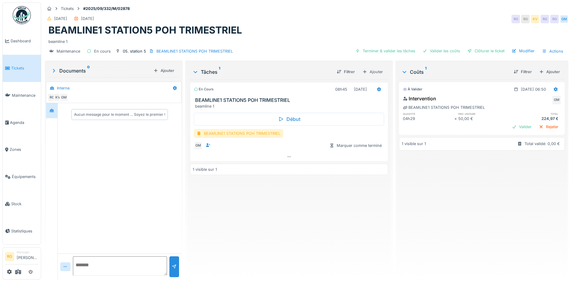
click at [244, 133] on div "BEAMLINE1 STATION5 POH TRIMESTRIEL" at bounding box center [238, 133] width 89 height 9
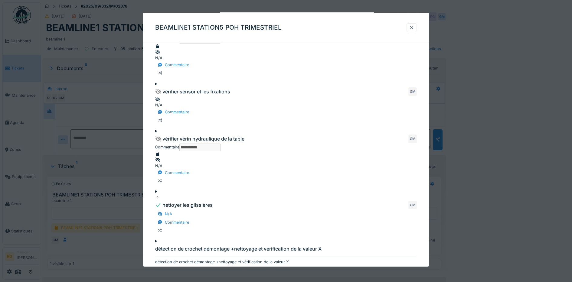
scroll to position [605, 0]
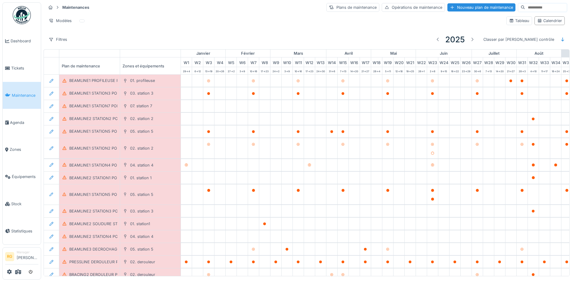
scroll to position [0, 205]
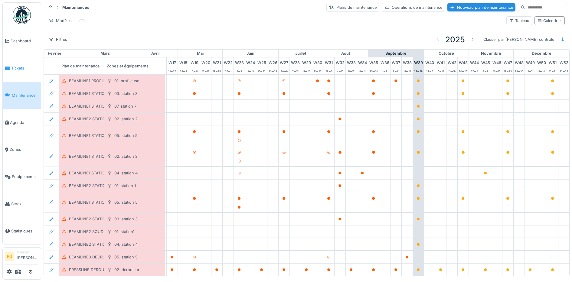
click at [18, 66] on span "Tickets" at bounding box center [24, 68] width 27 height 6
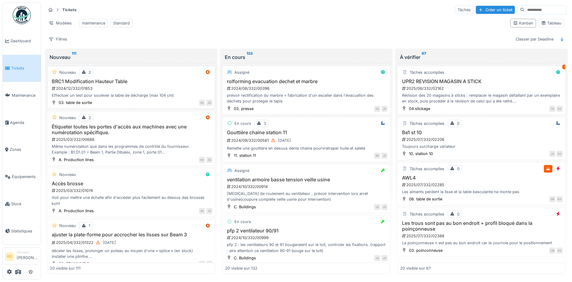
click at [132, 91] on div "2024/12/332/01853" at bounding box center [131, 89] width 161 height 6
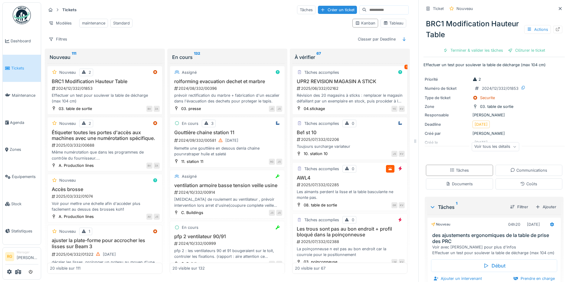
click at [513, 149] on icon at bounding box center [515, 146] width 4 height 3
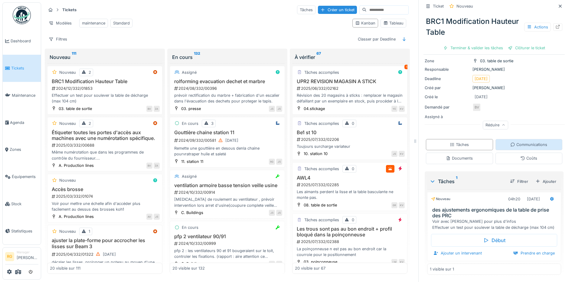
scroll to position [51, 0]
click at [456, 155] on div "Documents" at bounding box center [459, 158] width 27 height 6
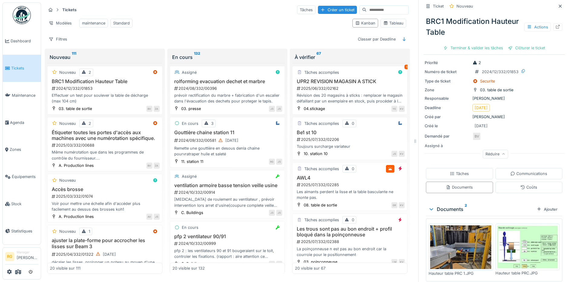
scroll to position [33, 0]
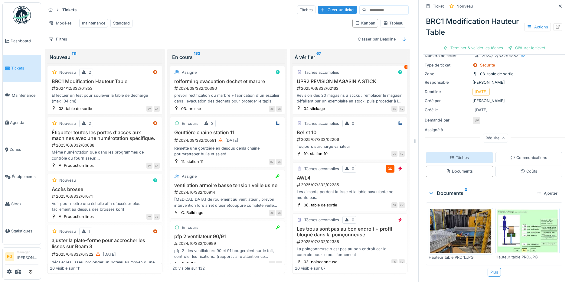
click at [453, 155] on div "Tâches" at bounding box center [459, 158] width 19 height 6
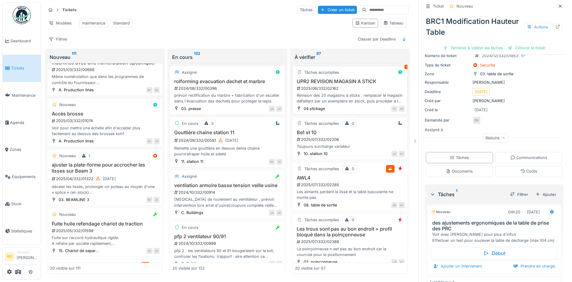
scroll to position [0, 0]
click at [351, 91] on div "2025/06/332/02162" at bounding box center [350, 89] width 109 height 6
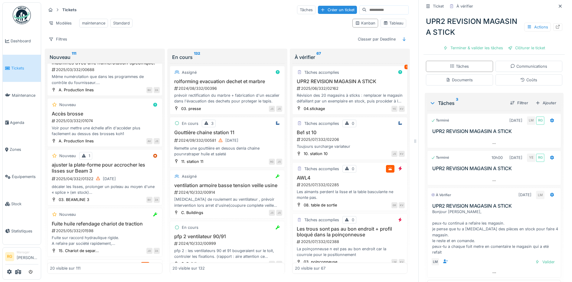
scroll to position [198, 0]
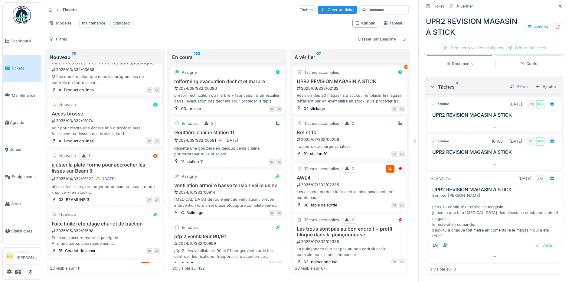
click at [349, 141] on div "2025/07/332/02206" at bounding box center [350, 140] width 109 height 6
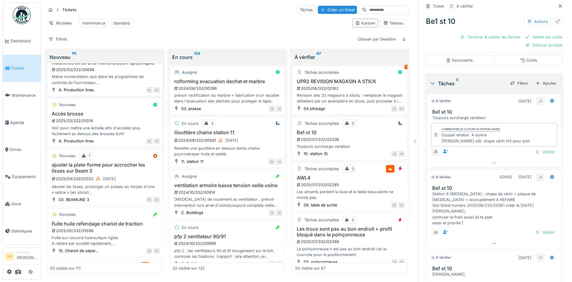
scroll to position [189, 0]
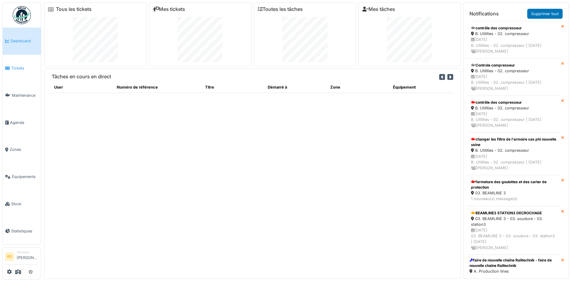
click at [17, 67] on span "Tickets" at bounding box center [24, 68] width 27 height 6
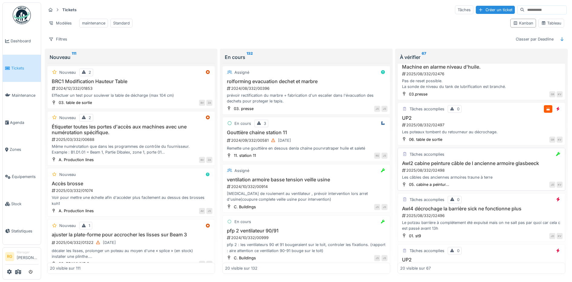
scroll to position [265, 0]
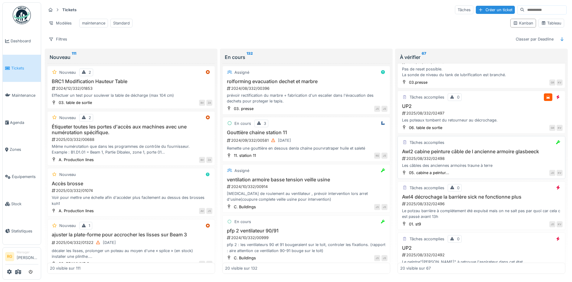
click at [491, 168] on div "Les câbles des anciennes armoires traune à terre" at bounding box center [481, 166] width 162 height 6
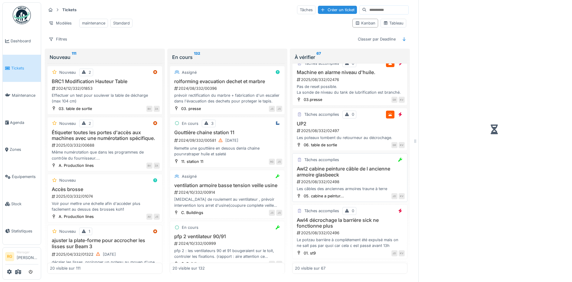
scroll to position [276, 0]
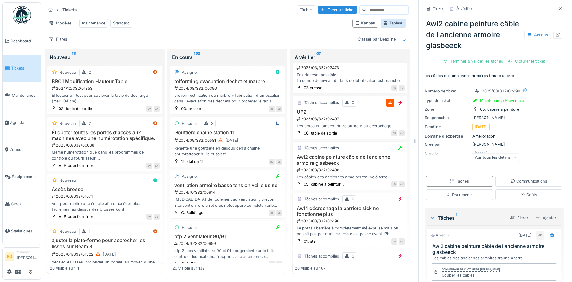
click at [393, 26] on div "Tableau" at bounding box center [393, 23] width 20 height 6
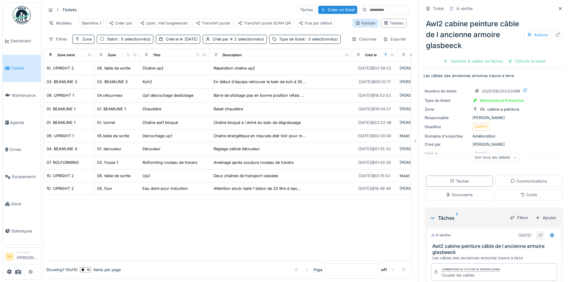
click at [355, 26] on div "Kanban" at bounding box center [365, 23] width 20 height 6
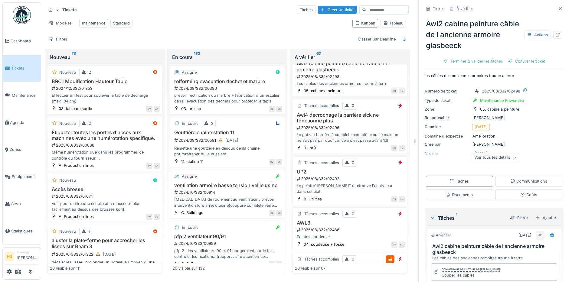
scroll to position [378, 0]
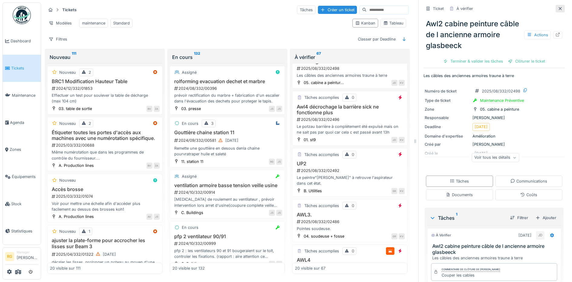
click at [558, 9] on icon at bounding box center [560, 9] width 5 height 4
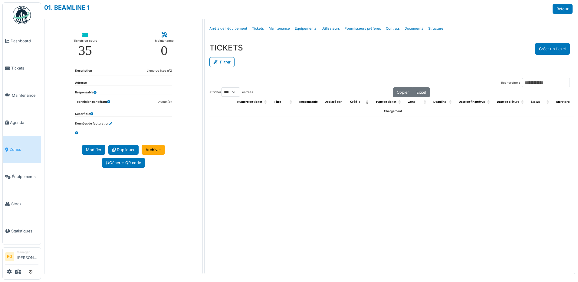
select select "***"
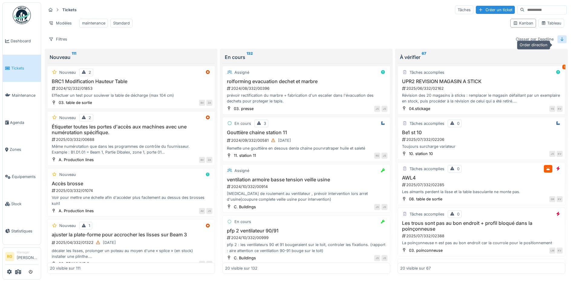
click at [560, 41] on icon at bounding box center [561, 39] width 3 height 4
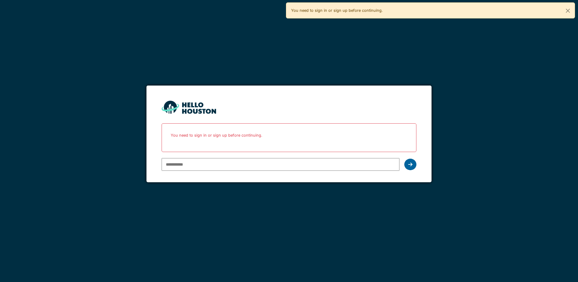
type input "**********"
click at [409, 165] on icon at bounding box center [410, 164] width 4 height 5
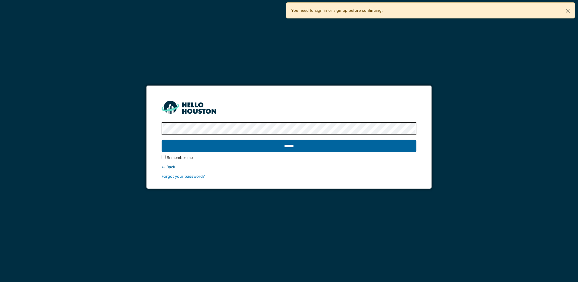
click at [364, 143] on input "******" at bounding box center [289, 146] width 255 height 13
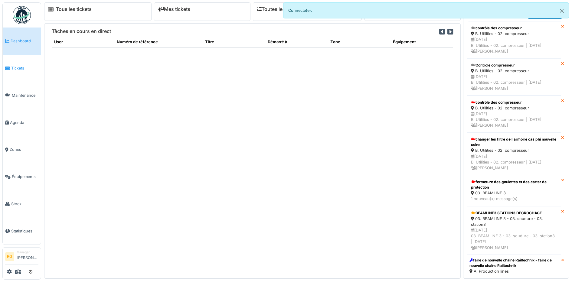
click at [20, 67] on span "Tickets" at bounding box center [24, 68] width 27 height 6
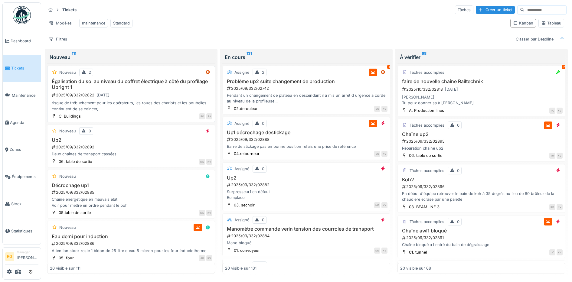
click at [130, 99] on div "2025/09/332/02822 [DATE]" at bounding box center [131, 95] width 161 height 8
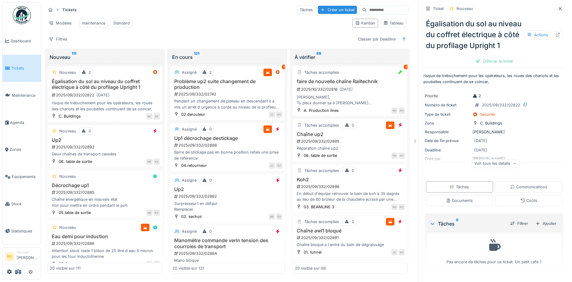
click at [513, 165] on icon at bounding box center [515, 163] width 4 height 3
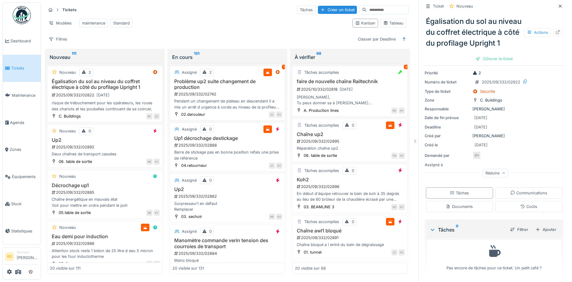
scroll to position [35, 0]
click at [462, 206] on div "Documents" at bounding box center [459, 206] width 27 height 6
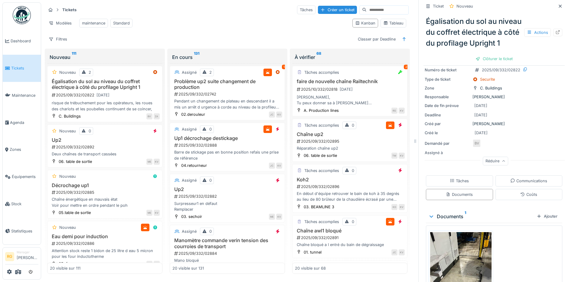
scroll to position [105, 0]
